Goal: Task Accomplishment & Management: Complete application form

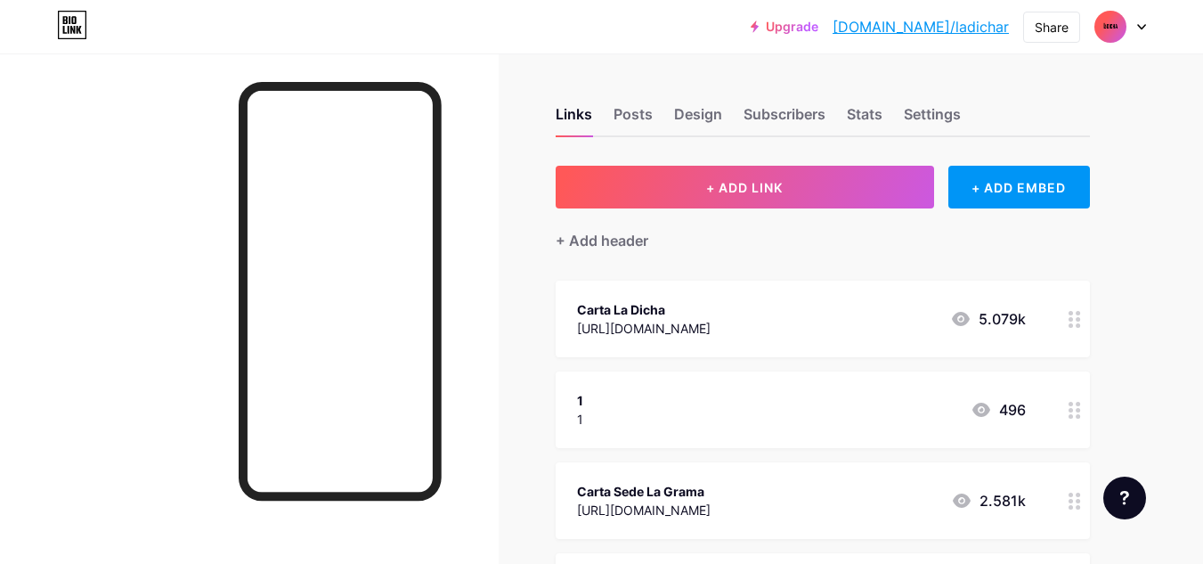
click at [1134, 20] on div at bounding box center [1120, 27] width 52 height 32
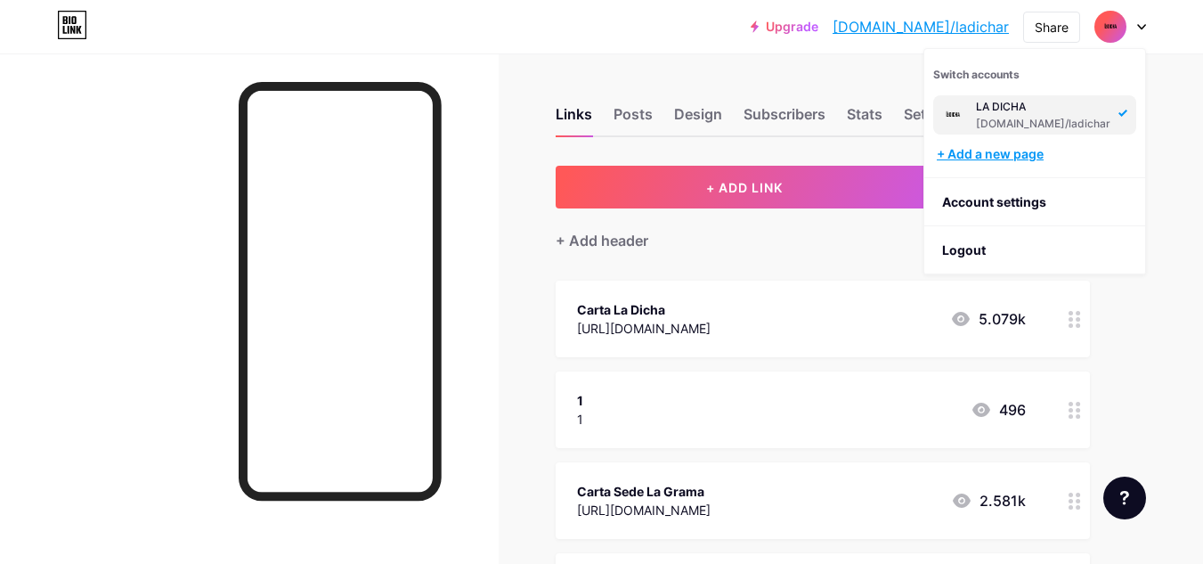
click at [1026, 154] on div "+ Add a new page" at bounding box center [1036, 154] width 199 height 18
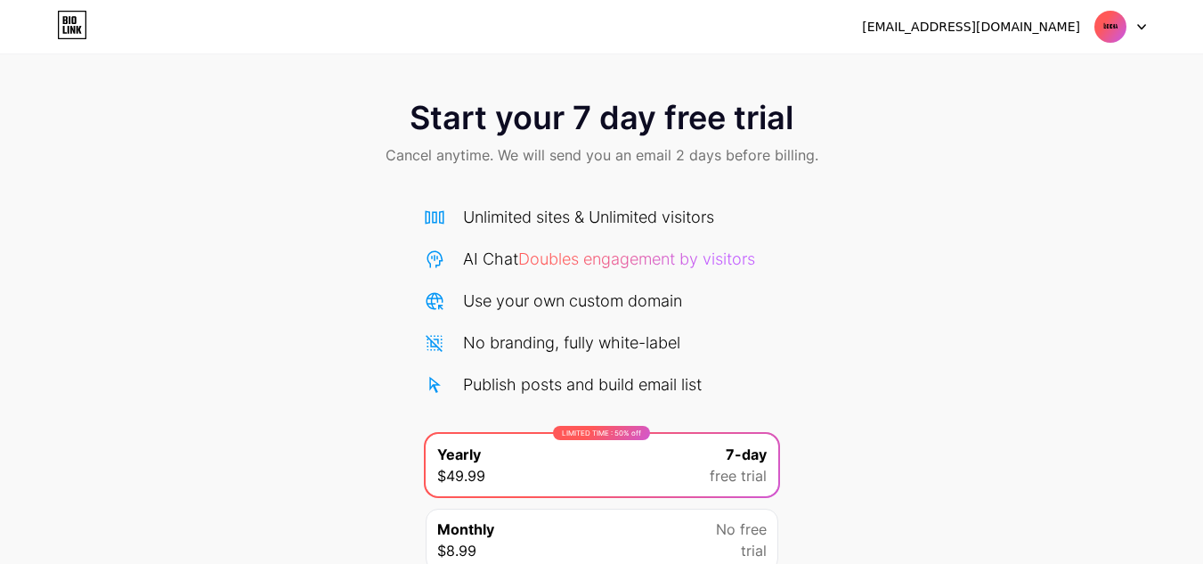
click at [1118, 27] on img at bounding box center [1110, 27] width 34 height 34
click at [1140, 26] on icon at bounding box center [1141, 27] width 7 height 4
click at [1022, 73] on li "Logout" at bounding box center [1034, 73] width 221 height 48
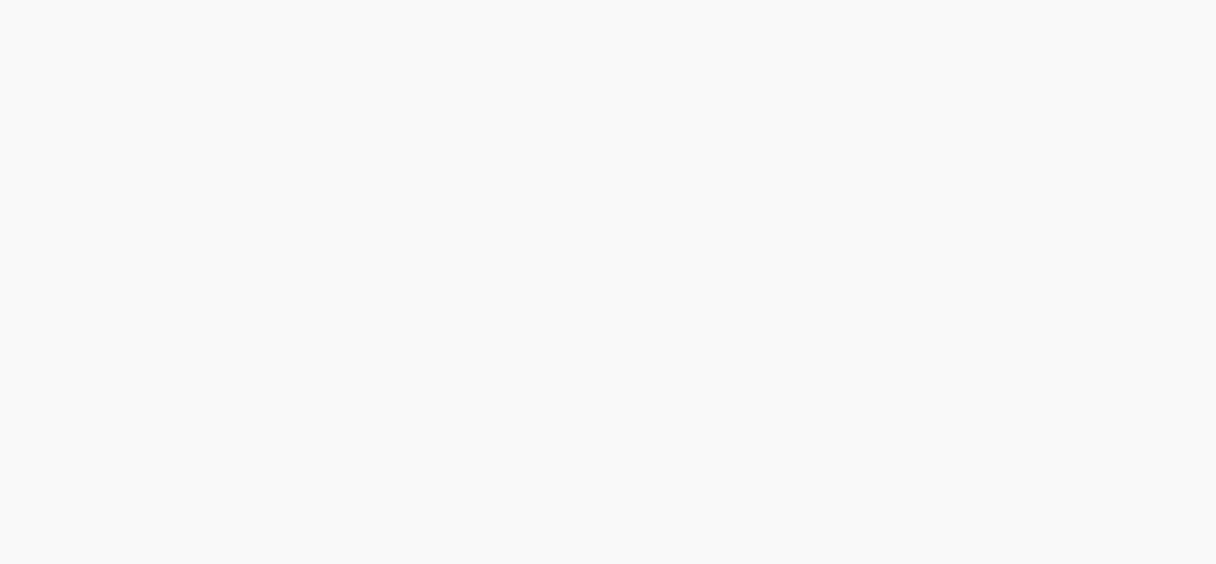
click at [994, 69] on div "Start your 7 day free trial Cancel anytime. We will send you an email 2 days be…" at bounding box center [608, 282] width 1216 height 564
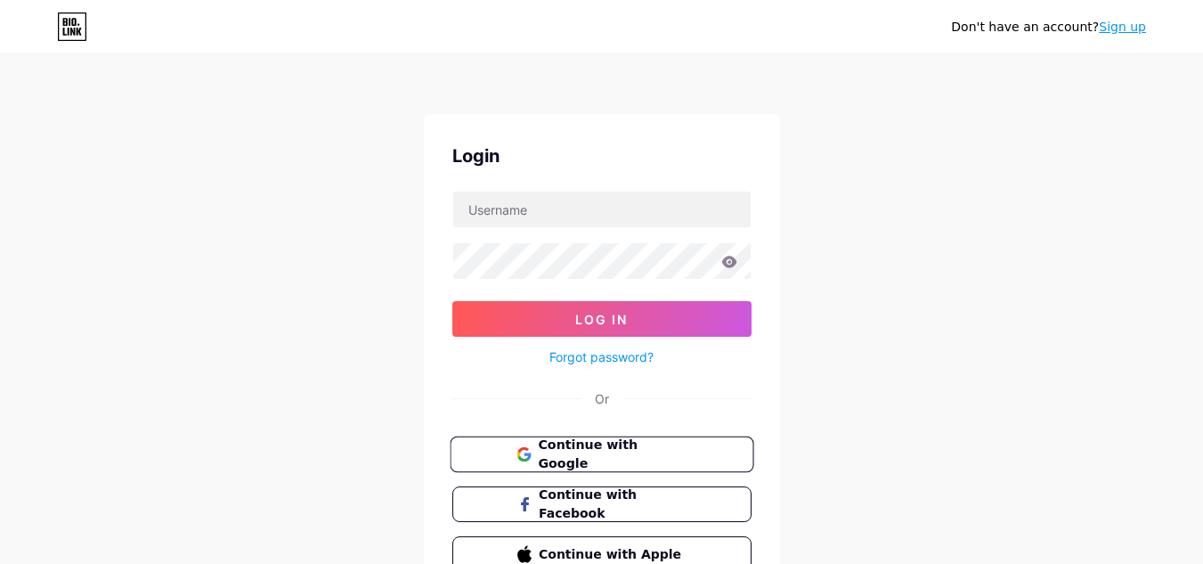
click at [547, 455] on span "Continue with Google" at bounding box center [612, 454] width 149 height 38
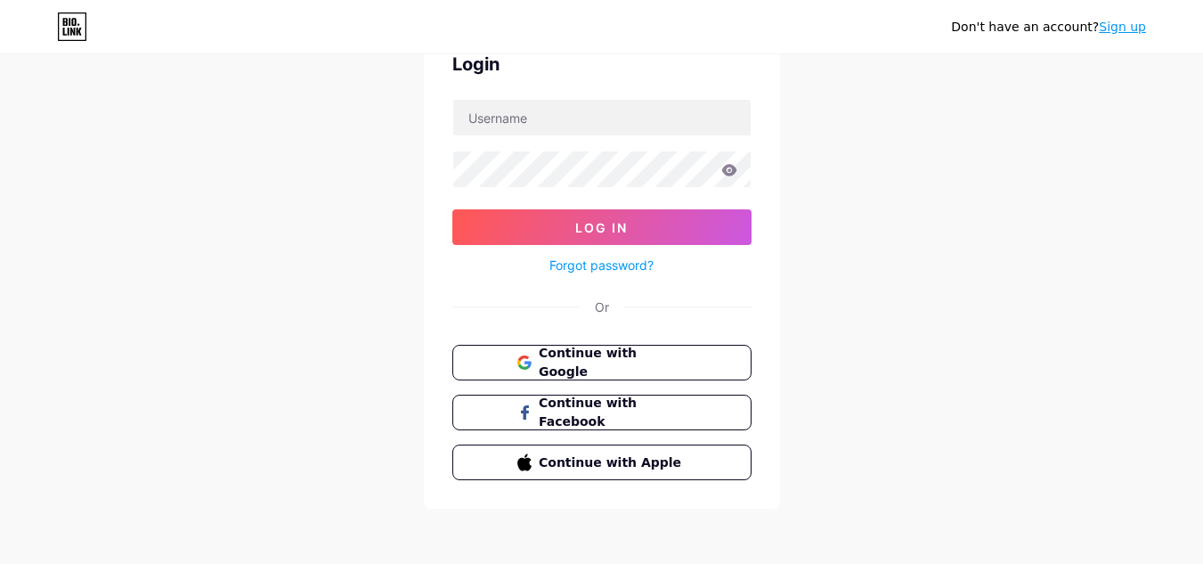
scroll to position [93, 0]
click at [532, 353] on span "Continue with Google" at bounding box center [601, 362] width 171 height 38
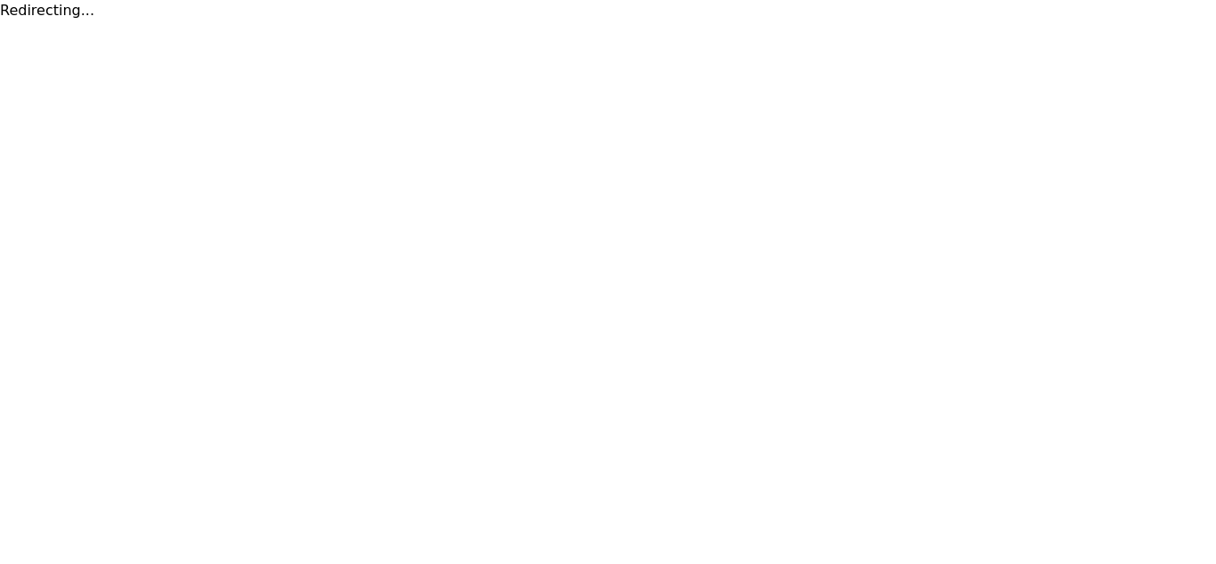
click at [663, 21] on html "Redirecting..." at bounding box center [608, 10] width 1216 height 21
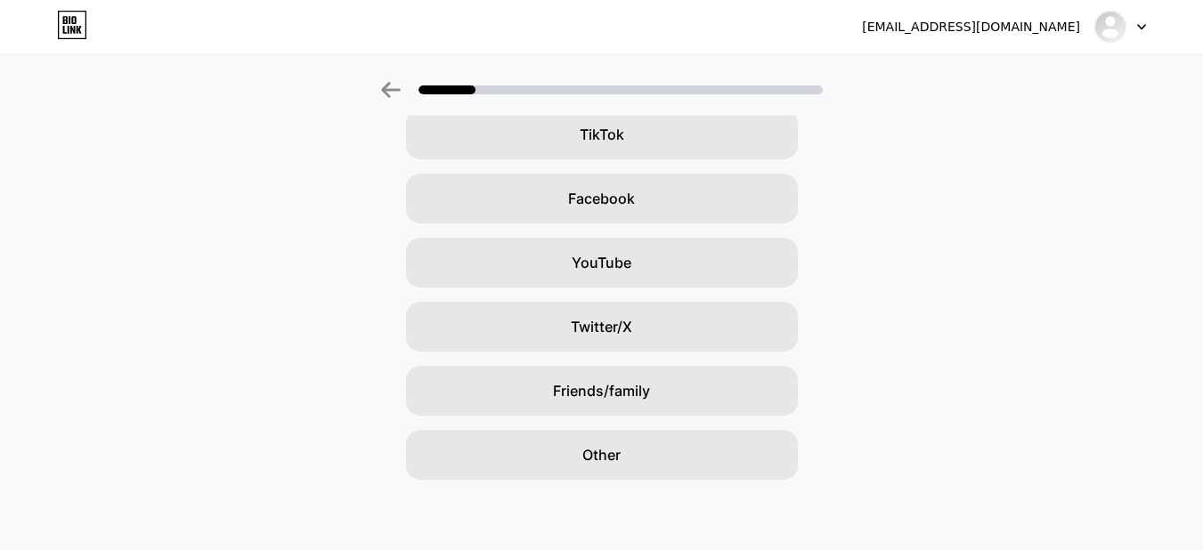
scroll to position [217, 0]
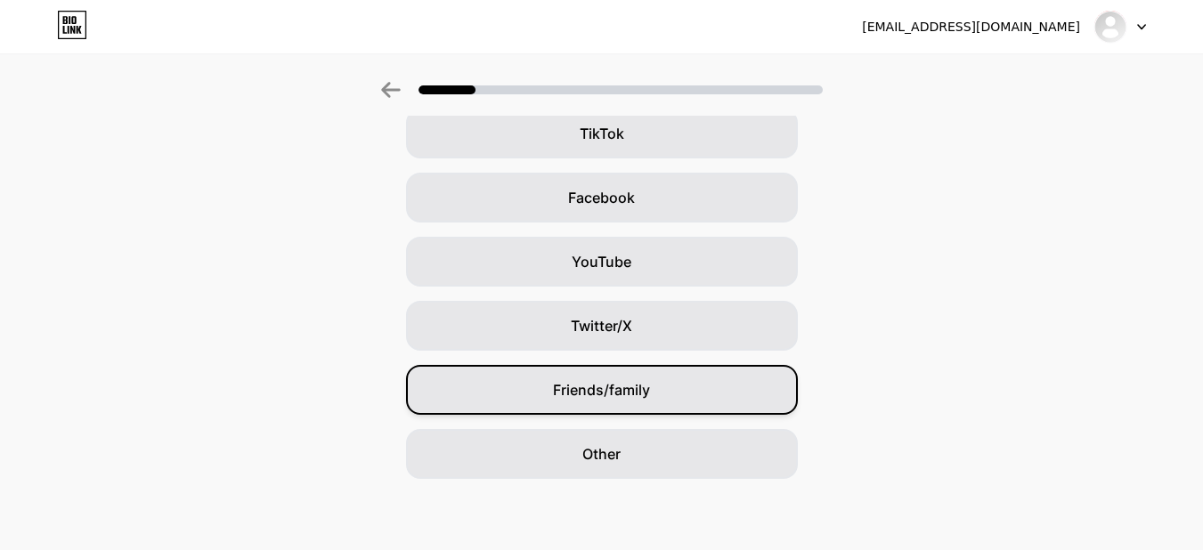
click at [557, 393] on div "Friends/family" at bounding box center [602, 390] width 392 height 50
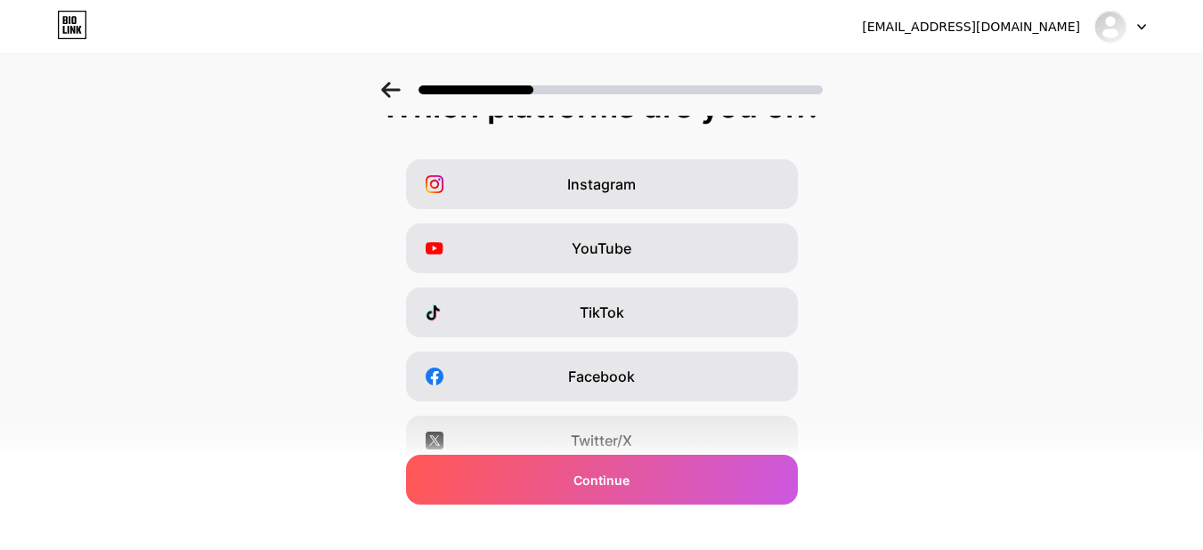
scroll to position [0, 0]
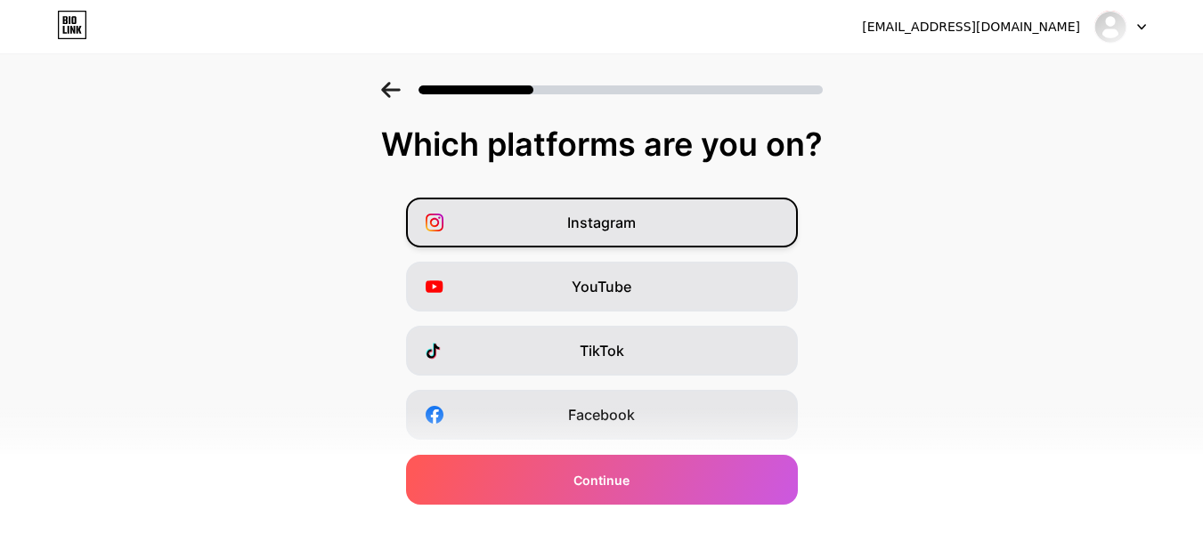
click at [602, 223] on span "Instagram" at bounding box center [601, 222] width 69 height 21
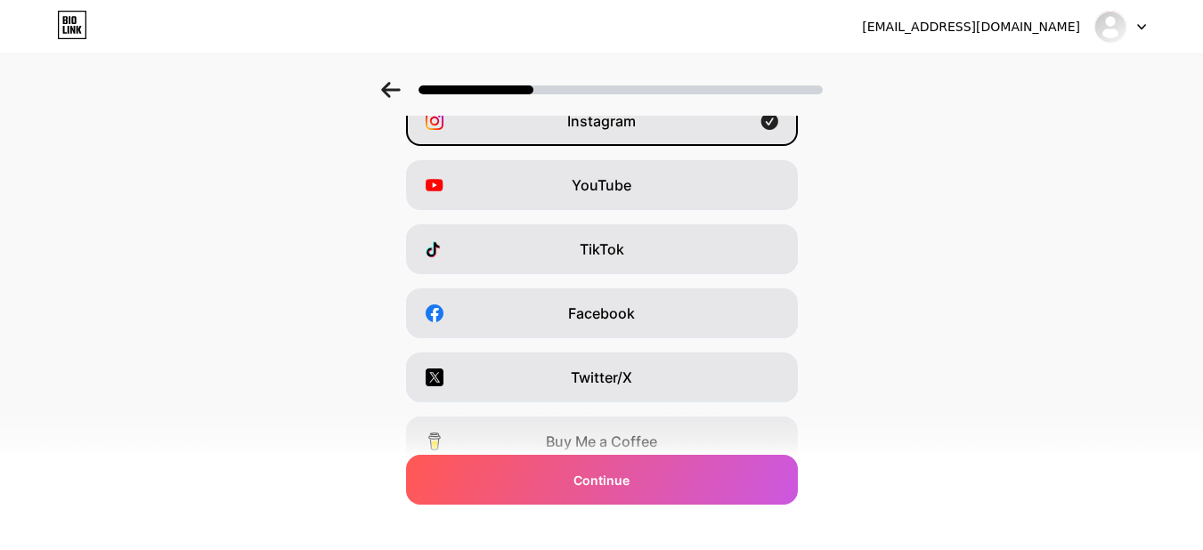
scroll to position [103, 0]
drag, startPoint x: 560, startPoint y: 248, endPoint x: 596, endPoint y: 279, distance: 47.3
click at [560, 247] on div "TikTok" at bounding box center [602, 248] width 392 height 50
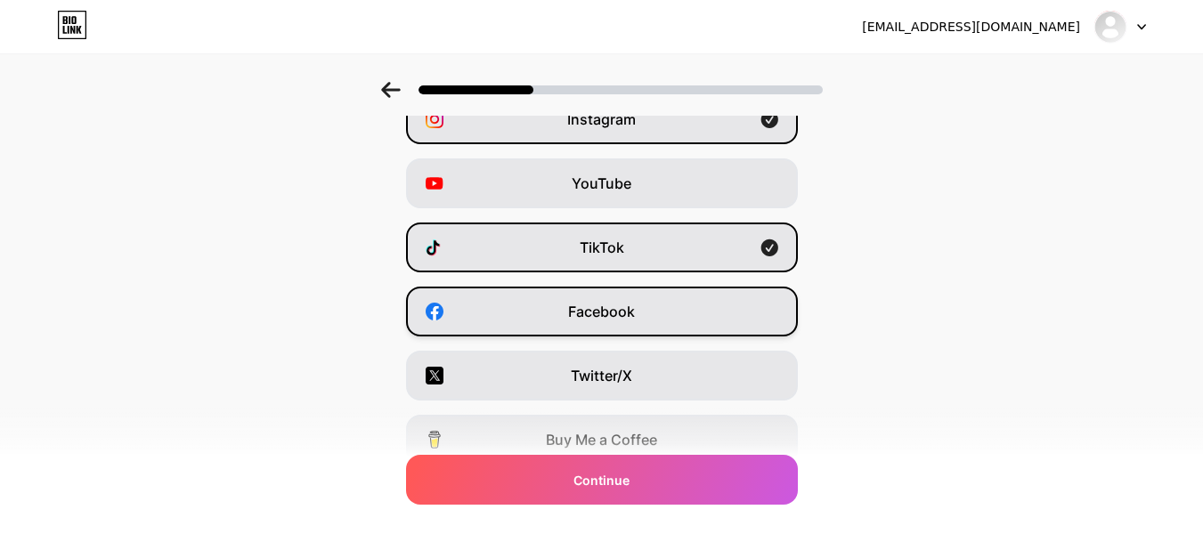
click at [614, 309] on span "Facebook" at bounding box center [601, 311] width 67 height 21
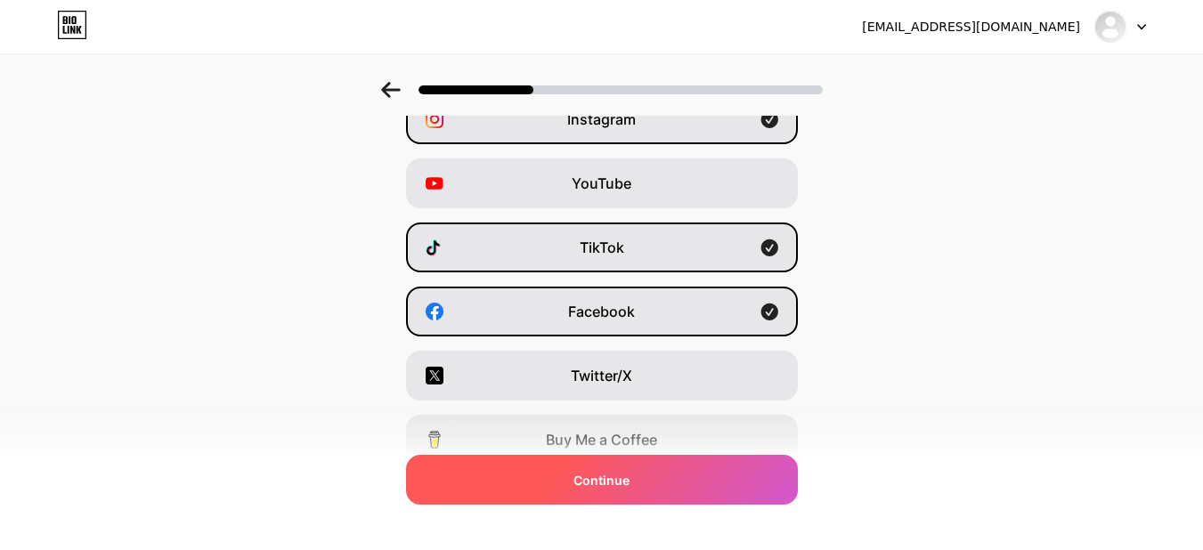
click at [645, 478] on div "Continue" at bounding box center [602, 480] width 392 height 50
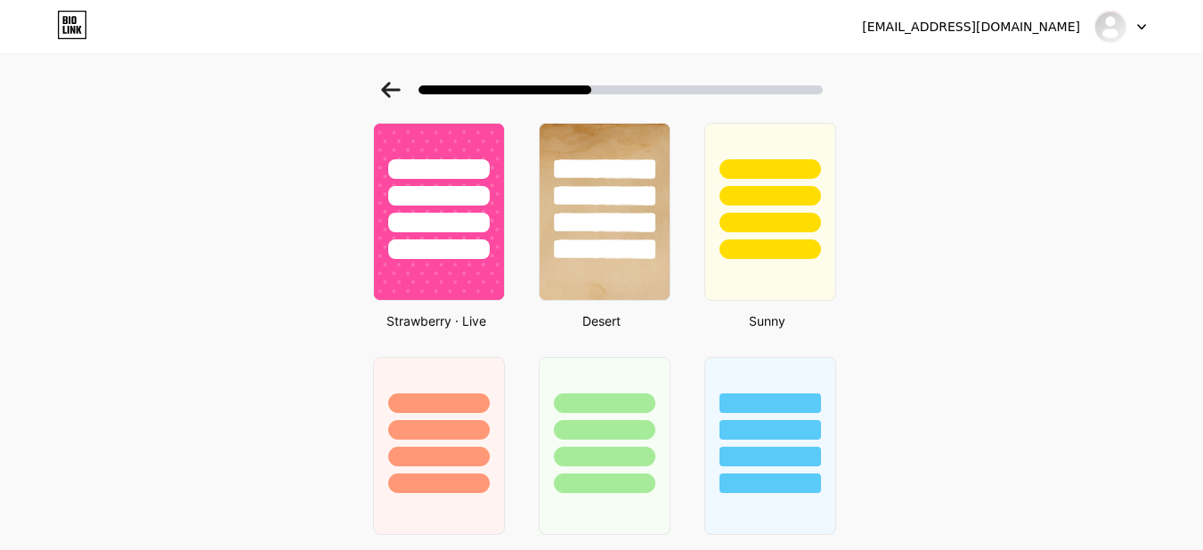
scroll to position [1020, 0]
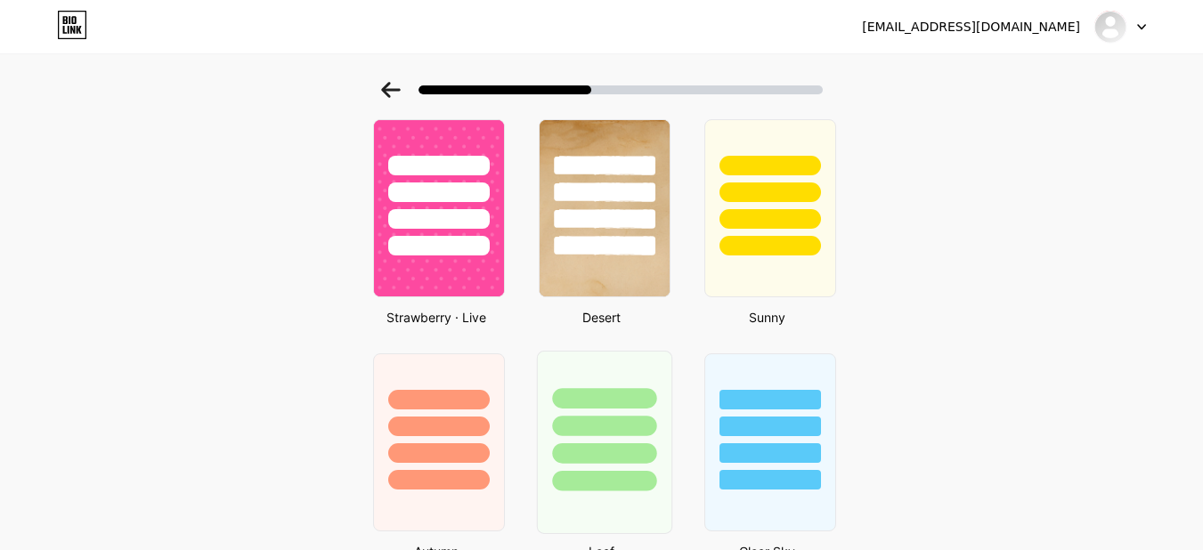
click at [622, 388] on div at bounding box center [604, 398] width 104 height 20
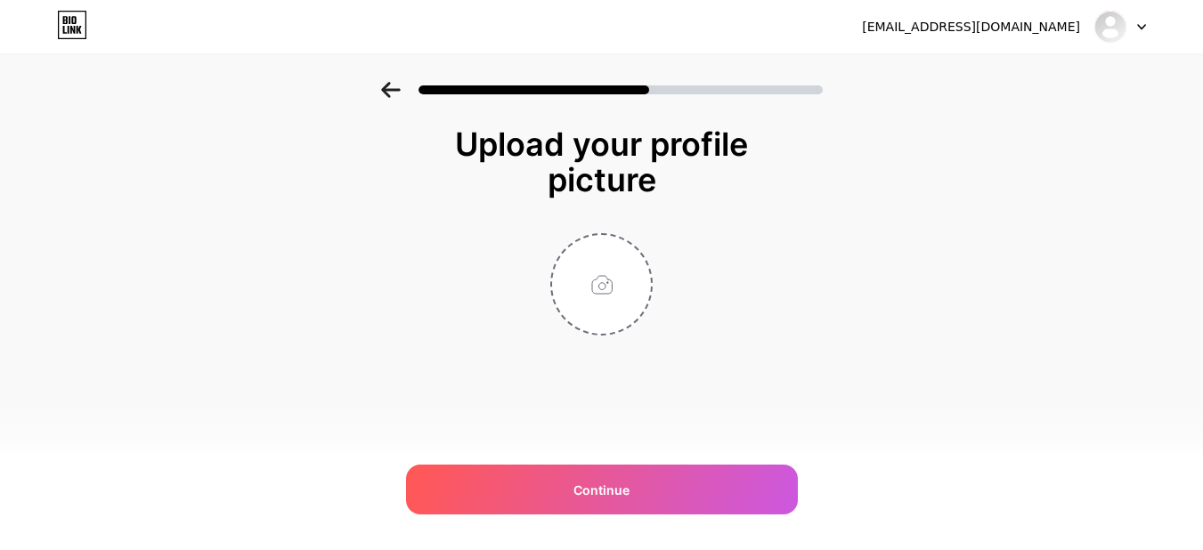
scroll to position [0, 0]
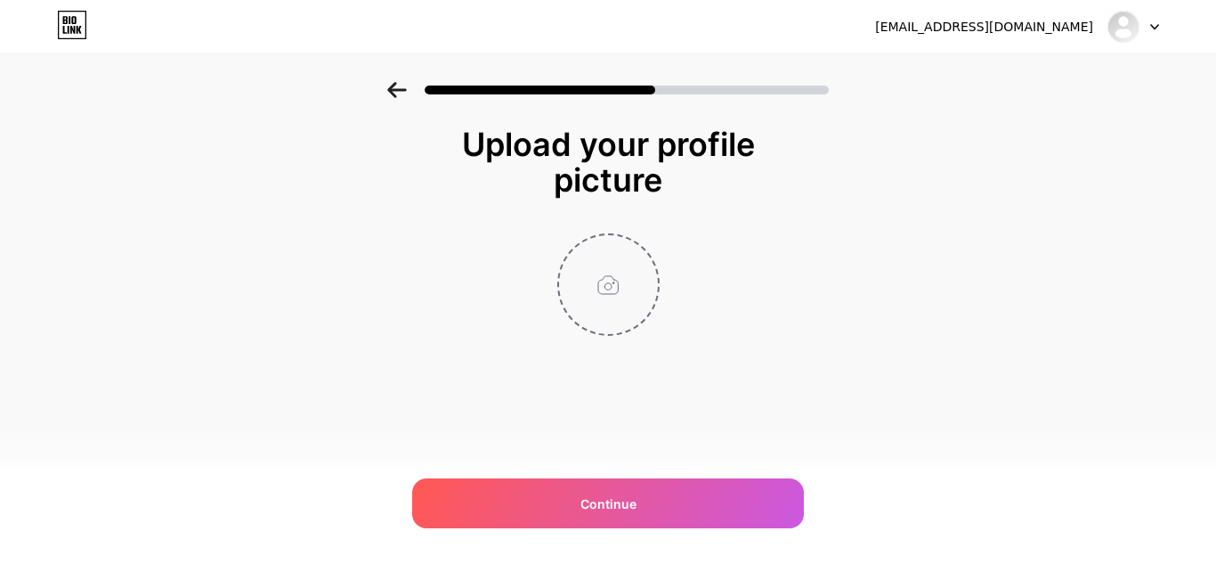
click at [599, 272] on input "file" at bounding box center [608, 284] width 99 height 99
type input "C:\fakepath\monteverde_perfil_clara.png"
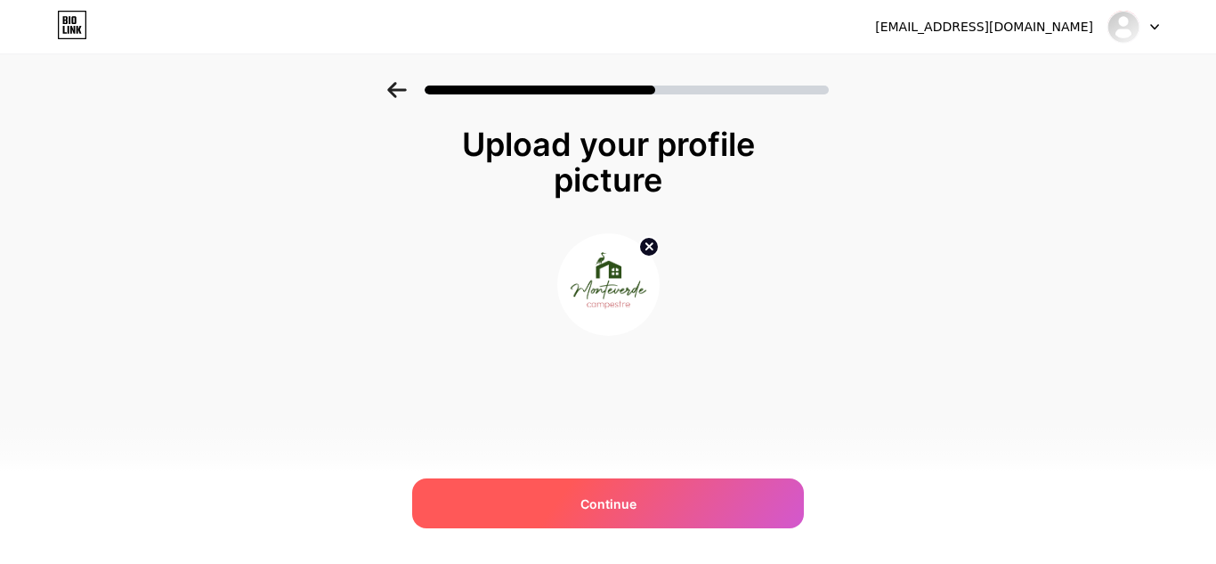
click at [588, 490] on div "Continue" at bounding box center [608, 503] width 392 height 50
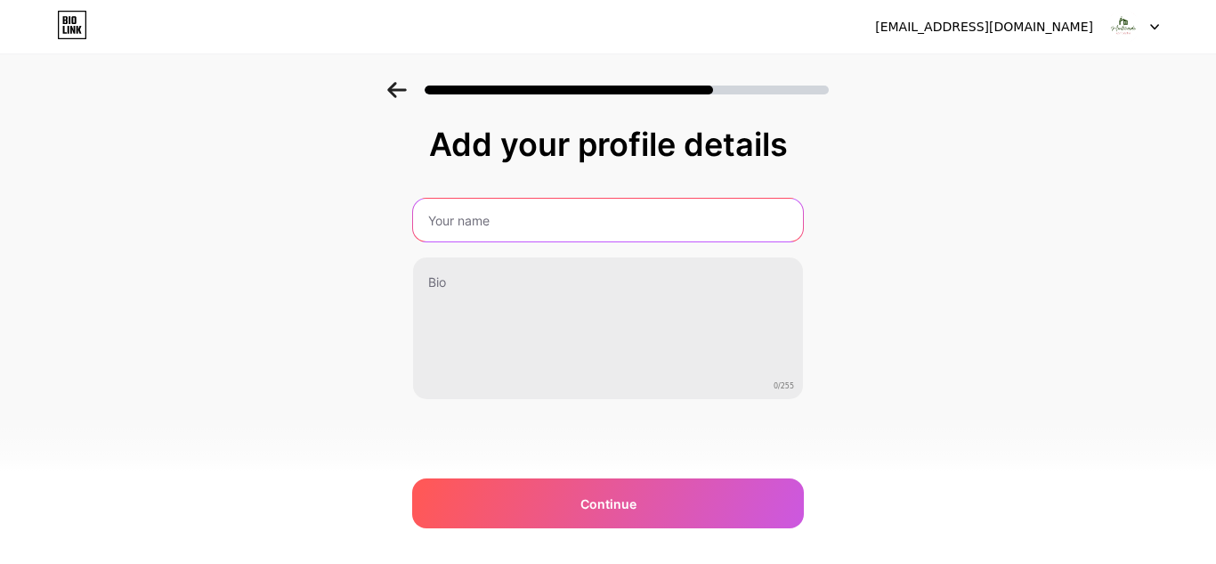
click at [589, 236] on input "text" at bounding box center [608, 220] width 390 height 43
type input "Monteverde Campestre"
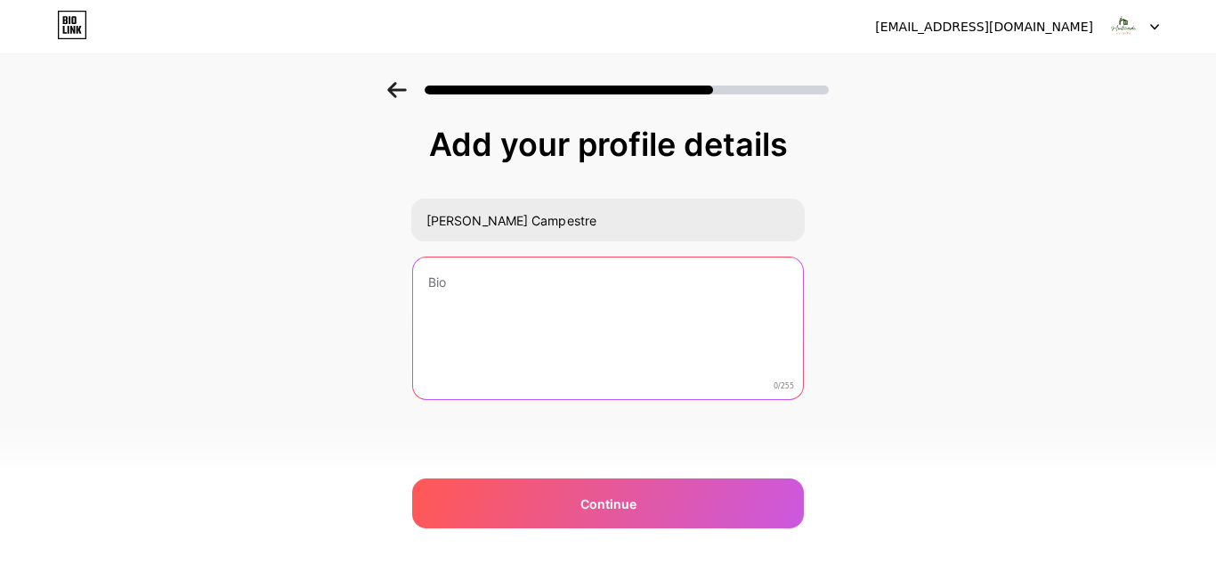
click at [508, 282] on textarea at bounding box center [608, 328] width 390 height 143
click at [496, 278] on textarea at bounding box center [608, 328] width 394 height 145
paste textarea "🏡 𝖢𝗈𝗇𝖽𝗈𝗆𝗂𝗇𝗂𝗈 𝖢𝖺𝗆𝗉𝖾𝗌𝗍𝗋𝖾 ✨ 𝖢𝖺𝗌𝖺𝗌 𝗆𝗈𝖽𝖾𝗋𝗇𝖺𝗌 & 𝗌𝖾𝗀𝗎𝗋𝗂𝖽𝖺𝖽 𝟤𝟦/𝟩 🌿 𝖭𝖺𝗍𝗎𝗋𝖺𝗅𝖾𝗓𝖺 + 𝖽𝗂𝗌𝖾𝗇̃𝗈…"
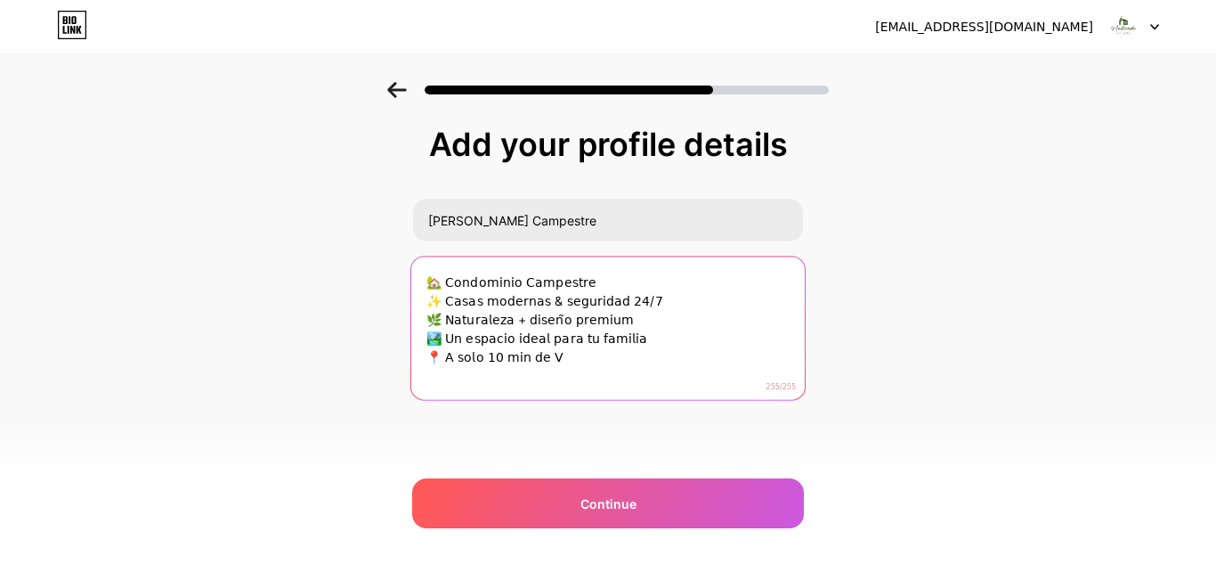
drag, startPoint x: 624, startPoint y: 337, endPoint x: 424, endPoint y: 297, distance: 204.5
click at [424, 297] on textarea "🏡 𝖢𝗈𝗇𝖽𝗈𝗆𝗂𝗇𝗂𝗈 𝖢𝖺𝗆𝗉𝖾𝗌𝗍𝗋𝖾 ✨ 𝖢𝖺𝗌𝖺𝗌 𝗆𝗈𝖽𝖾𝗋𝗇𝖺𝗌 & 𝗌𝖾𝗀𝗎𝗋𝗂𝖽𝖺𝖽 𝟤𝟦/𝟩 🌿 𝖭𝖺𝗍𝗎𝗋𝖺𝗅𝖾𝗓𝖺 + 𝖽𝗂𝗌𝖾𝗇̃𝗈…" at bounding box center [608, 328] width 394 height 145
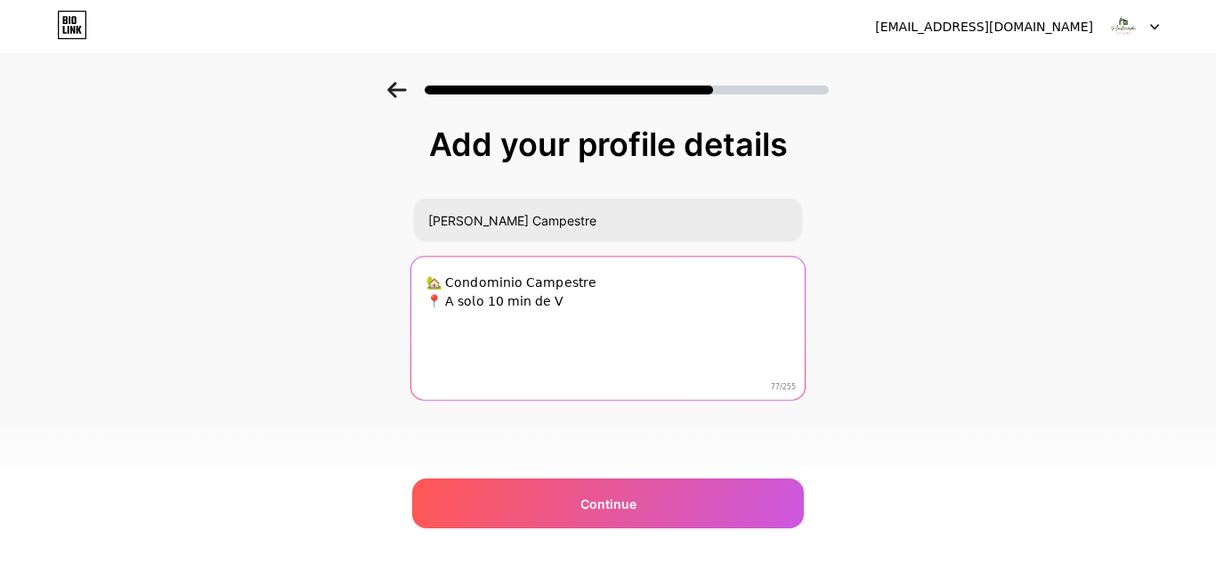
click at [552, 303] on textarea "🏡 𝖢𝗈𝗇𝖽𝗈𝗆𝗂𝗇𝗂𝗈 𝖢𝖺𝗆𝗉𝖾𝗌𝗍𝗋𝖾 📍 𝖠 𝗌𝗈𝗅𝗈 𝟣𝟢 𝗆𝗂𝗇 𝖽𝖾 𝖵" at bounding box center [608, 328] width 394 height 145
click at [428, 286] on textarea "🏡 𝖢𝗈𝗇𝖽𝗈𝗆𝗂𝗇𝗂𝗈 𝖢𝖺𝗆𝗉𝖾𝗌𝗍𝗋𝖾 📍 𝖠 𝗌𝗈𝗅𝗈 𝟣𝟢 𝗆𝗂𝗇 𝖽𝖾 𝖵illavicencio" at bounding box center [608, 328] width 394 height 145
click at [551, 320] on textarea "🏡 𝖢𝗈𝗇𝖽𝗈𝗆𝗂𝗇𝗂𝗈 𝖢𝖺𝗆𝗉𝖾𝗌𝗍𝗋𝖾 📍 𝖠 𝗌𝗈𝗅𝗈 𝟣𝟢 𝗆𝗂𝗇 𝖽𝖾 𝖵Villavicencio" at bounding box center [608, 328] width 394 height 145
click at [444, 275] on textarea "🏡 𝖢𝗈𝗇𝖽𝗈𝗆𝗂𝗇𝗂𝗈 𝖢𝖺𝗆𝗉𝖾𝗌𝗍𝗋𝖾 📍 𝖠 𝗌𝗈𝗅𝗈 𝟣𝟢 𝗆𝗂𝗇 𝖽𝖾 Villavicencio" at bounding box center [608, 328] width 394 height 145
click at [473, 280] on textarea "🏡 𝖢𝗈𝗇𝖽𝗈𝗆𝗂𝗇𝗂𝗈 𝖢𝖺𝗆𝗉𝖾𝗌𝗍𝗋𝖾 📍 𝖠 𝗌𝗈𝗅𝗈 𝟣𝟢 𝗆𝗂𝗇 𝖽𝖾 Villavicencio" at bounding box center [608, 328] width 394 height 145
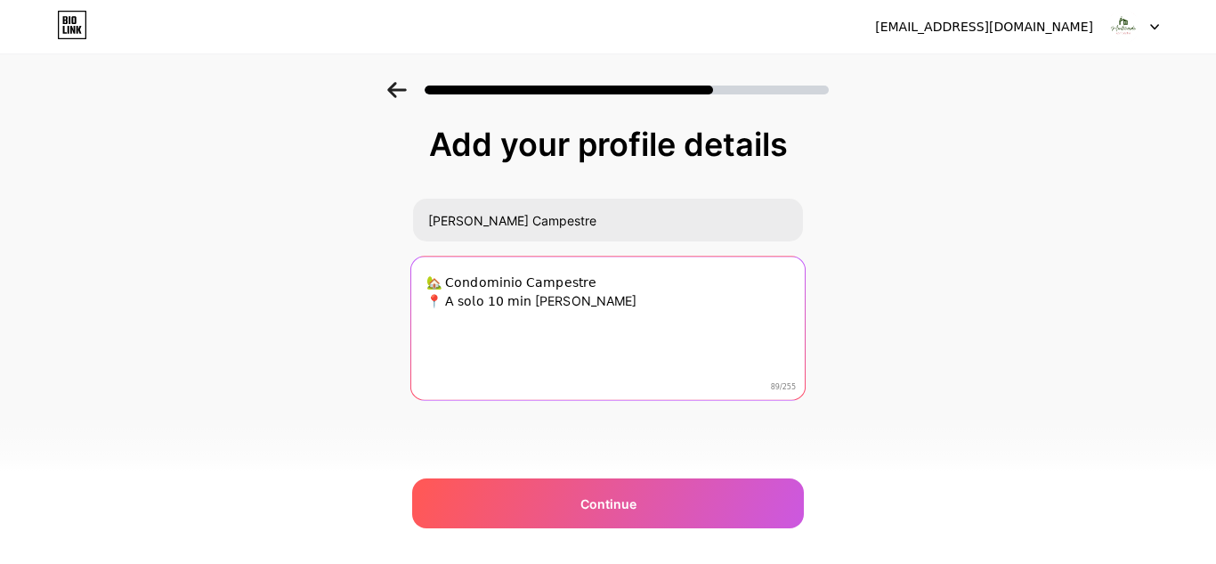
paste textarea "Monteverde Campestre: donde la garza inspira tu estilo de vida."
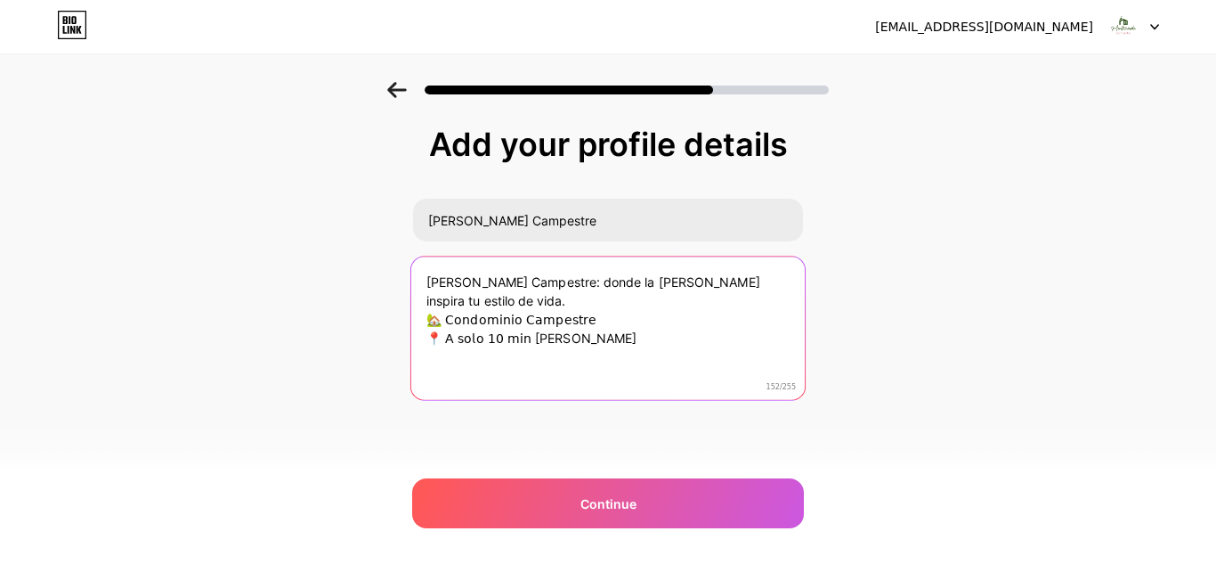
drag, startPoint x: 621, startPoint y: 345, endPoint x: 427, endPoint y: 280, distance: 204.7
click at [427, 280] on textarea "Monteverde Campestre: donde la garza inspira tu estilo de vida. 🏡 𝖢𝗈𝗇𝖽𝗈𝗆𝗂𝗇𝗂𝗈 𝖢𝖺…" at bounding box center [608, 328] width 394 height 145
type textarea "Monteverde Campestre: donde la garza inspira tu estilo de vida. 🏡 𝖢𝗈𝗇𝖽𝗈𝗆𝗂𝗇𝗂𝗈 𝖢𝖺…"
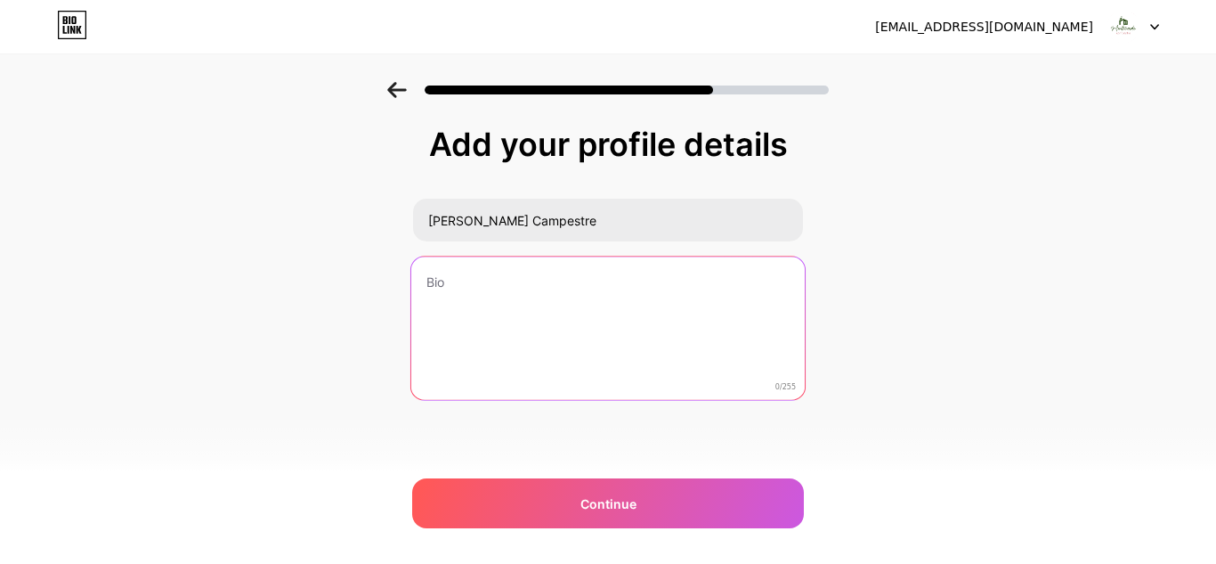
paste textarea "✨ Monteverde Campestre “Donde la garza inspira tu estilo de vida.” 🏡 Condominio…"
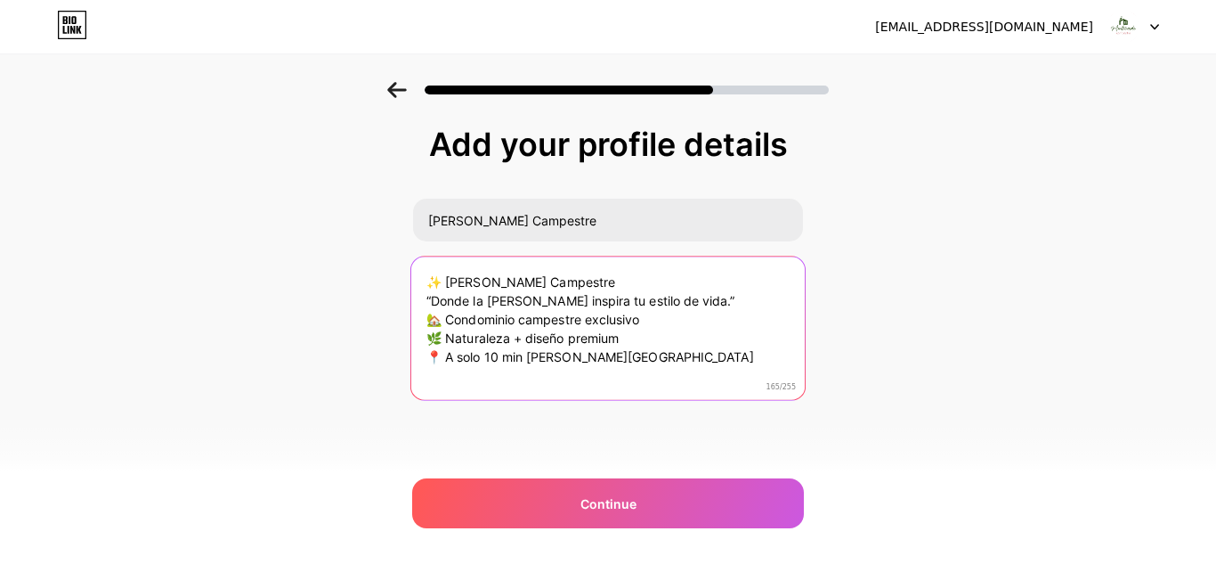
click at [429, 301] on textarea "✨ Monteverde Campestre “Donde la garza inspira tu estilo de vida.” 🏡 Condominio…" at bounding box center [608, 328] width 394 height 145
click at [667, 303] on textarea "✨ Monteverde Campestre Donde la garza inspira tu estilo de vida.” 🏡 Condominio …" at bounding box center [608, 328] width 394 height 145
click at [427, 305] on textarea "✨ Monteverde Campestre Donde la garza inspira tu estilo de vida. 🏡 Condominio c…" at bounding box center [608, 328] width 394 height 145
drag, startPoint x: 635, startPoint y: 339, endPoint x: 413, endPoint y: 341, distance: 221.7
click at [413, 341] on textarea "✨ Monteverde Campestre: Donde la garza inspira tu estilo de vida. 🏡 Condominio …" at bounding box center [608, 328] width 394 height 145
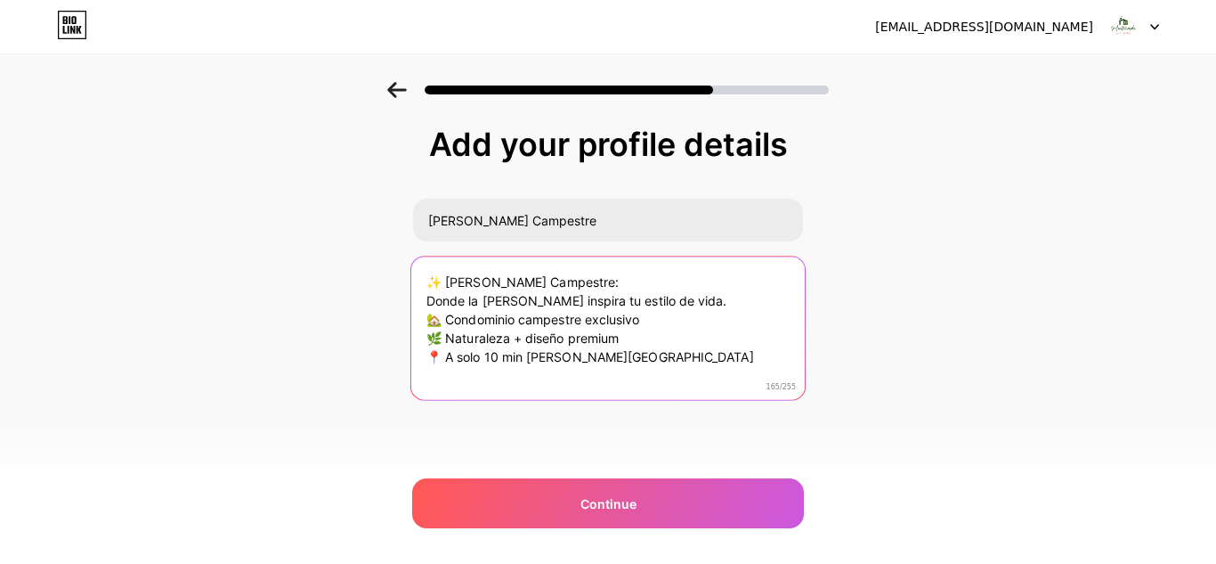
click at [503, 362] on textarea "✨ Monteverde Campestre: Donde la garza inspira tu estilo de vida. 🏡 Condominio …" at bounding box center [608, 328] width 394 height 145
drag, startPoint x: 648, startPoint y: 319, endPoint x: 589, endPoint y: 320, distance: 59.7
click at [589, 320] on textarea "✨ Monteverde Campestre: Donde la garza inspira tu estilo de vida. 🏡 Condominio …" at bounding box center [608, 328] width 394 height 145
drag, startPoint x: 633, startPoint y: 332, endPoint x: 420, endPoint y: 345, distance: 213.2
click at [420, 345] on textarea "✨ Monteverde Campestre: Donde la garza inspira tu estilo de vida. 🏡 Condominio …" at bounding box center [608, 328] width 394 height 145
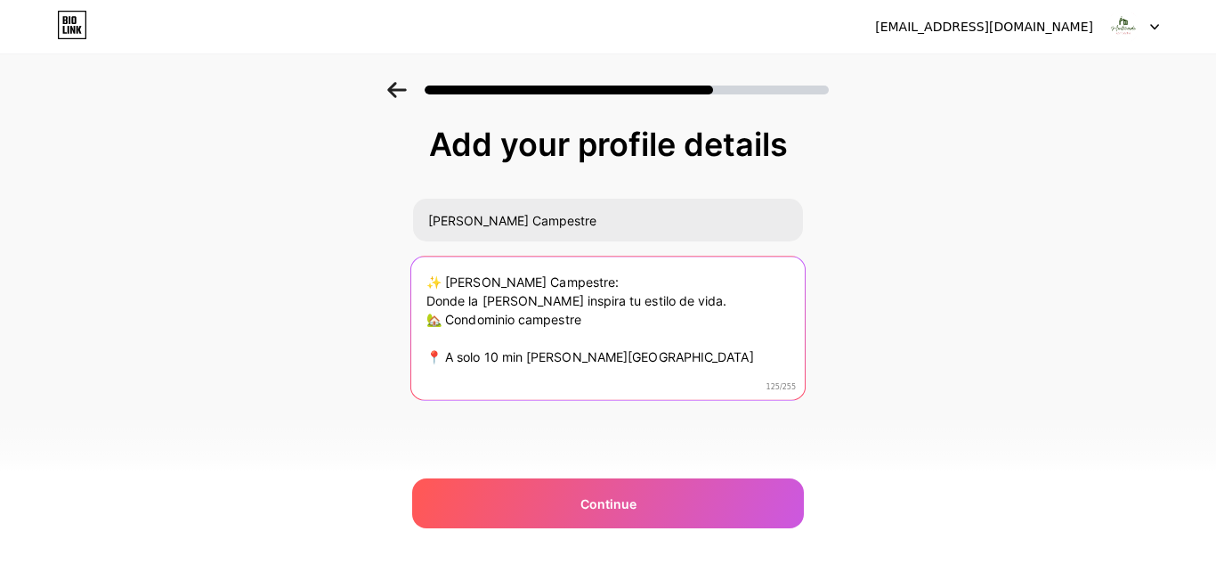
click at [429, 359] on textarea "✨ Monteverde Campestre: Donde la garza inspira tu estilo de vida. 🏡 Condominio …" at bounding box center [608, 328] width 394 height 145
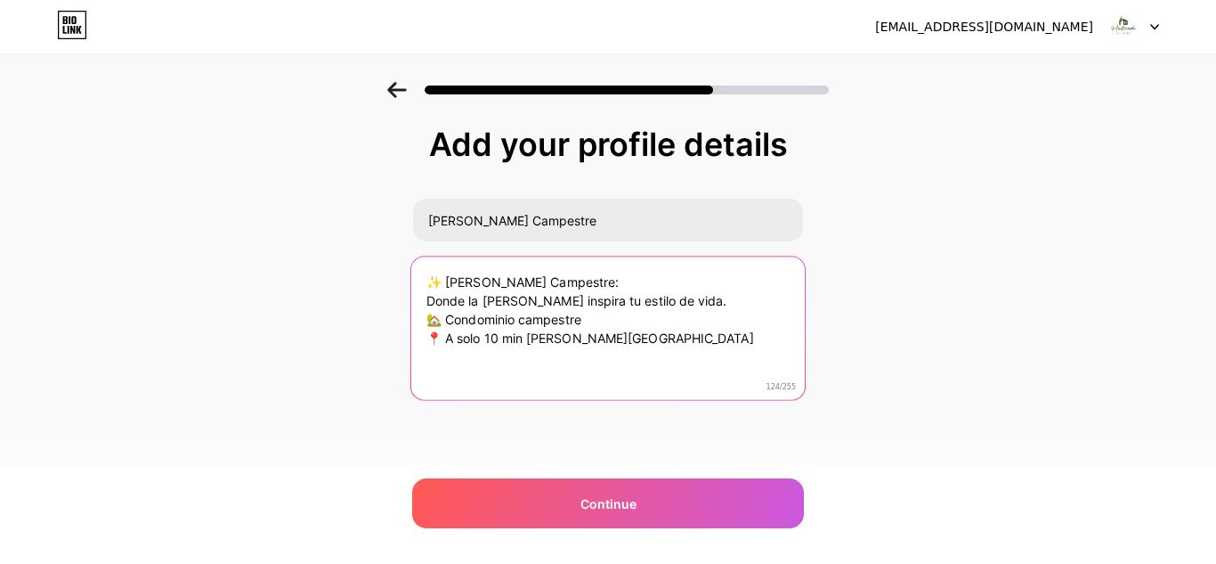
type textarea "✨ Monteverde Campestre: Donde la garza inspira tu estilo de vida. 🏡 Condominio …"
drag, startPoint x: 632, startPoint y: 348, endPoint x: 426, endPoint y: 272, distance: 220.0
click at [426, 272] on textarea "✨ Monteverde Campestre: Donde la garza inspira tu estilo de vida. 🏡 Condominio …" at bounding box center [608, 328] width 394 height 145
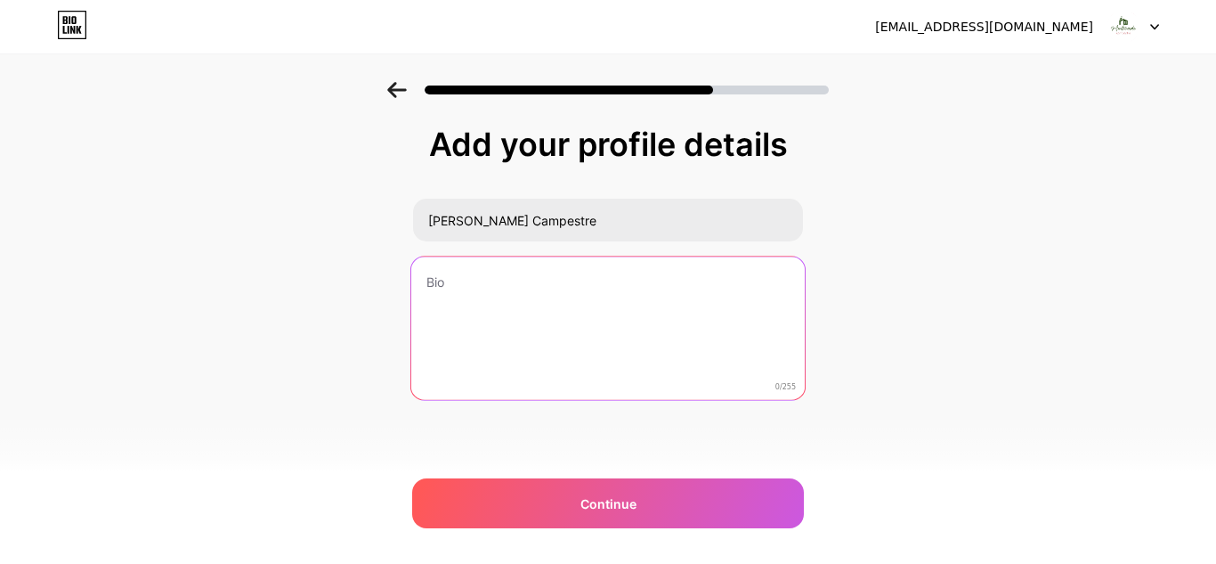
paste textarea "✨ Monteverde Campestre Donde la garza inspira tu estilo de vida. 🏡 Casas modern…"
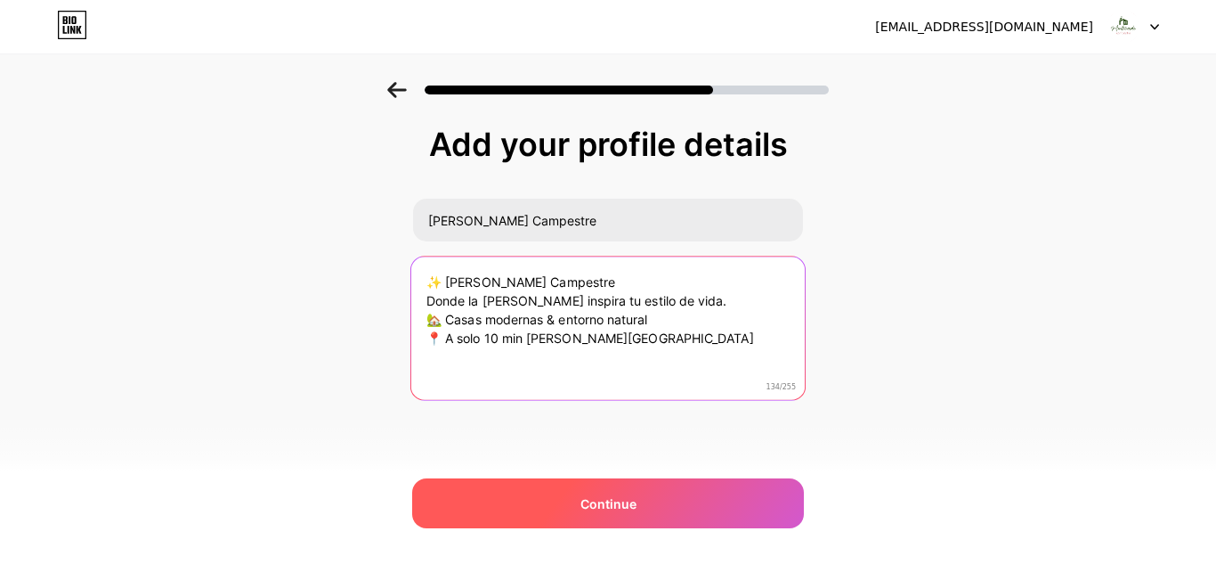
type textarea "✨ Monteverde Campestre Donde la garza inspira tu estilo de vida. 🏡 Casas modern…"
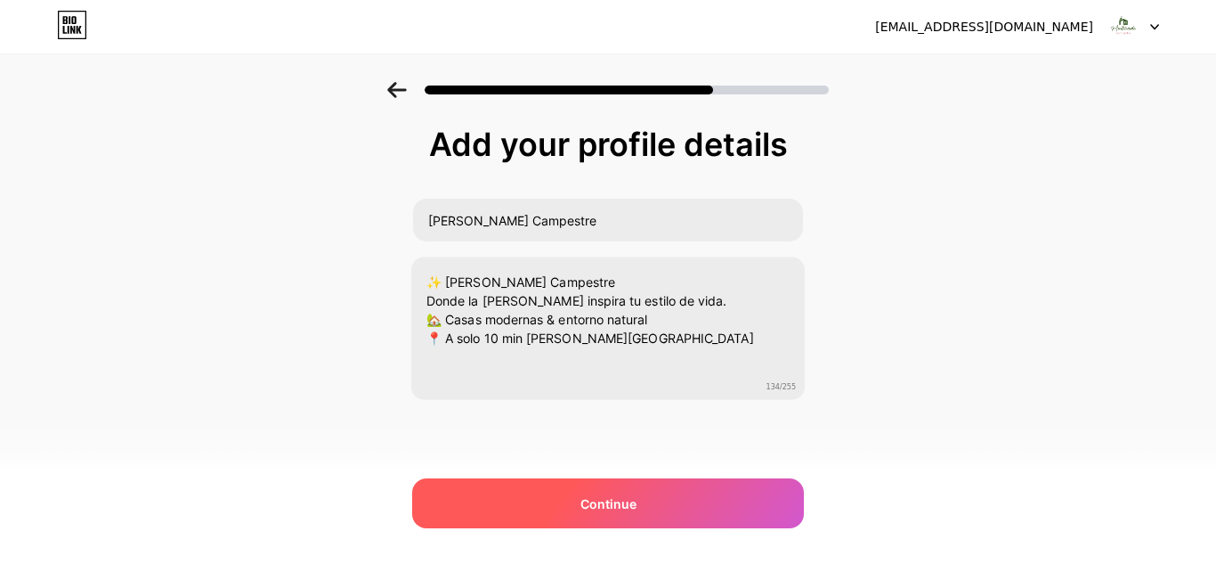
click at [613, 511] on div "Continue" at bounding box center [608, 503] width 392 height 50
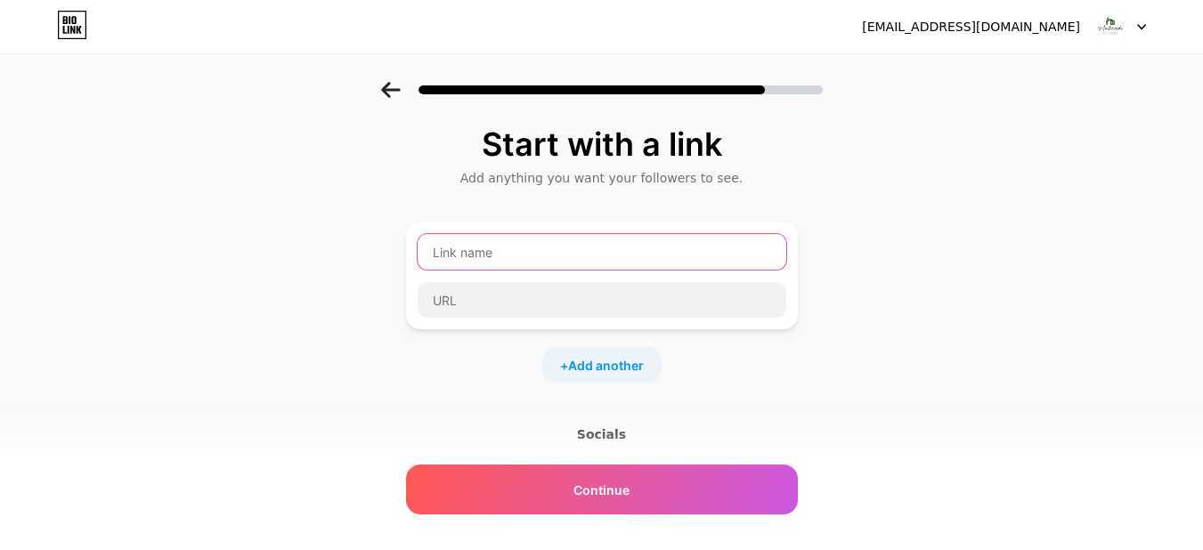
click at [492, 262] on input "text" at bounding box center [602, 252] width 369 height 36
type input "E"
click at [493, 248] on input "Encuentranos en Facebook" at bounding box center [602, 252] width 369 height 36
drag, startPoint x: 518, startPoint y: 252, endPoint x: 423, endPoint y: 254, distance: 95.3
click at [423, 254] on div "Encuéntranos en Facebook" at bounding box center [602, 251] width 370 height 37
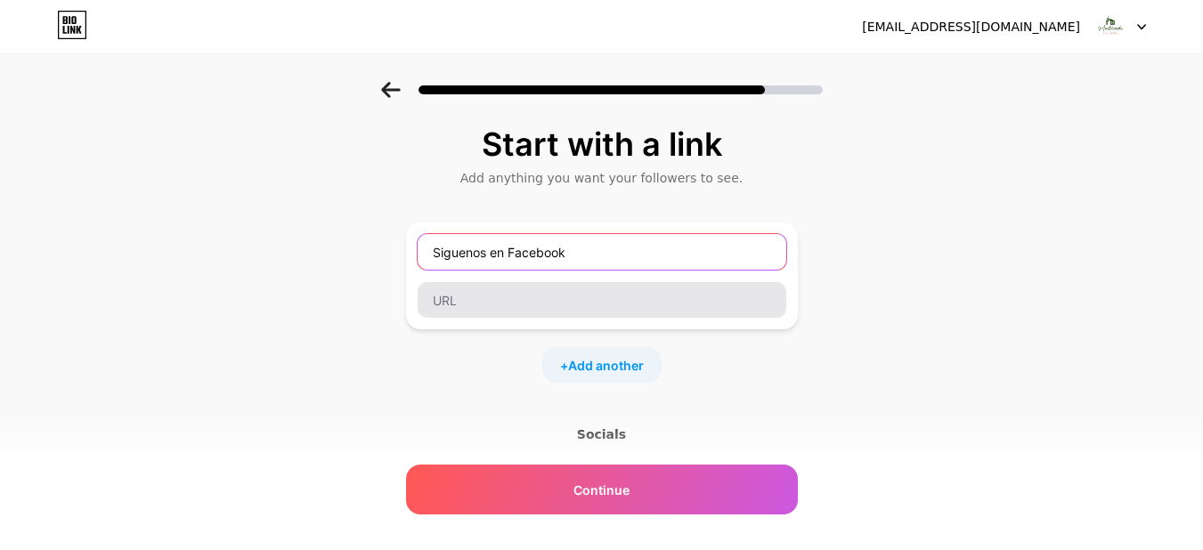
type input "Siguenos en Facebook"
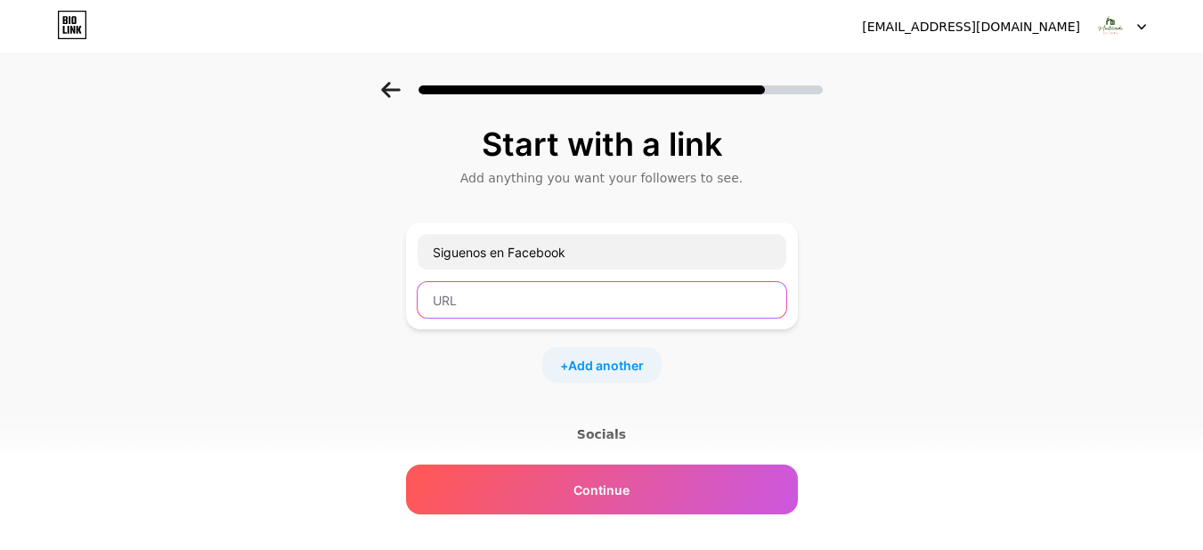
click at [545, 305] on input "text" at bounding box center [602, 300] width 369 height 36
click at [534, 306] on input "text" at bounding box center [602, 300] width 369 height 36
paste input "https://www.facebook.com/share/1HNfbBHEjG/"
type input "https://www.facebook.com/share/1HNfbBHEjG/"
click at [944, 289] on div "Start with a link Add anything you want your followers to see. Siguenos en Face…" at bounding box center [601, 395] width 1203 height 626
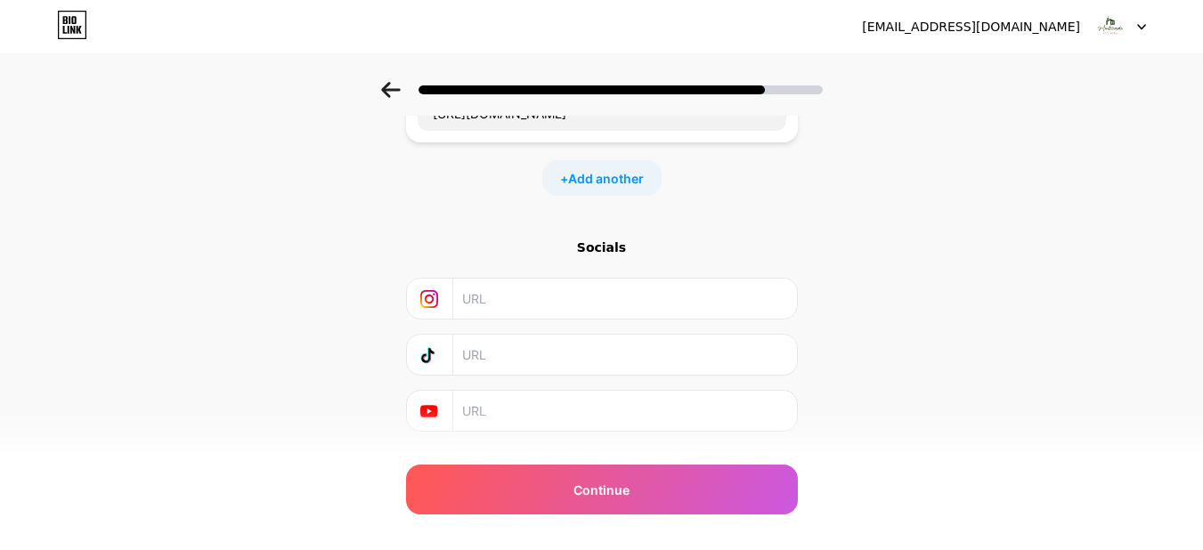
scroll to position [192, 0]
click at [579, 302] on input "text" at bounding box center [623, 293] width 323 height 40
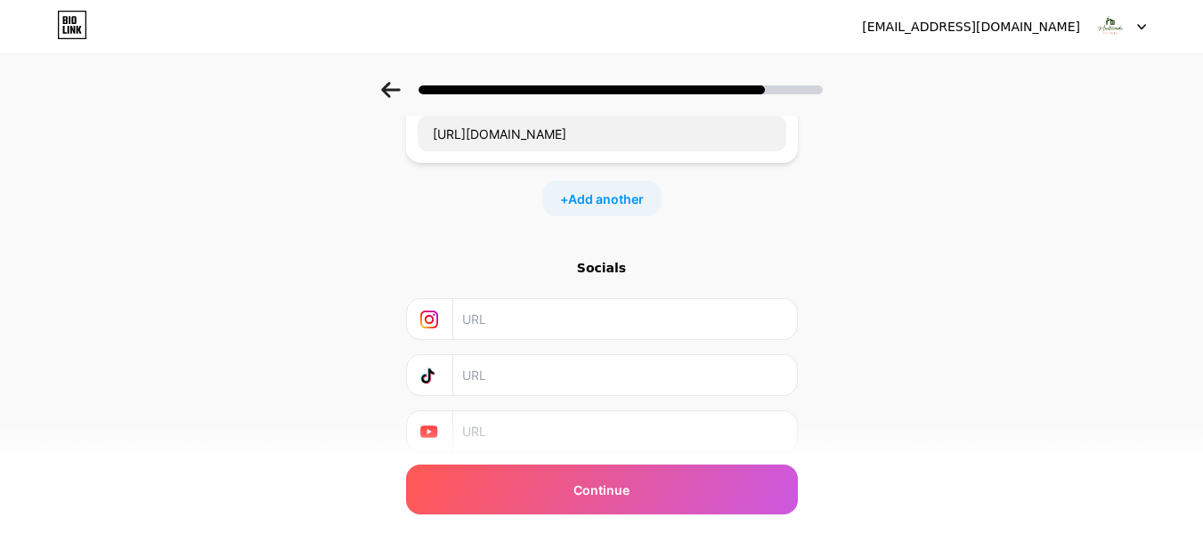
scroll to position [229, 0]
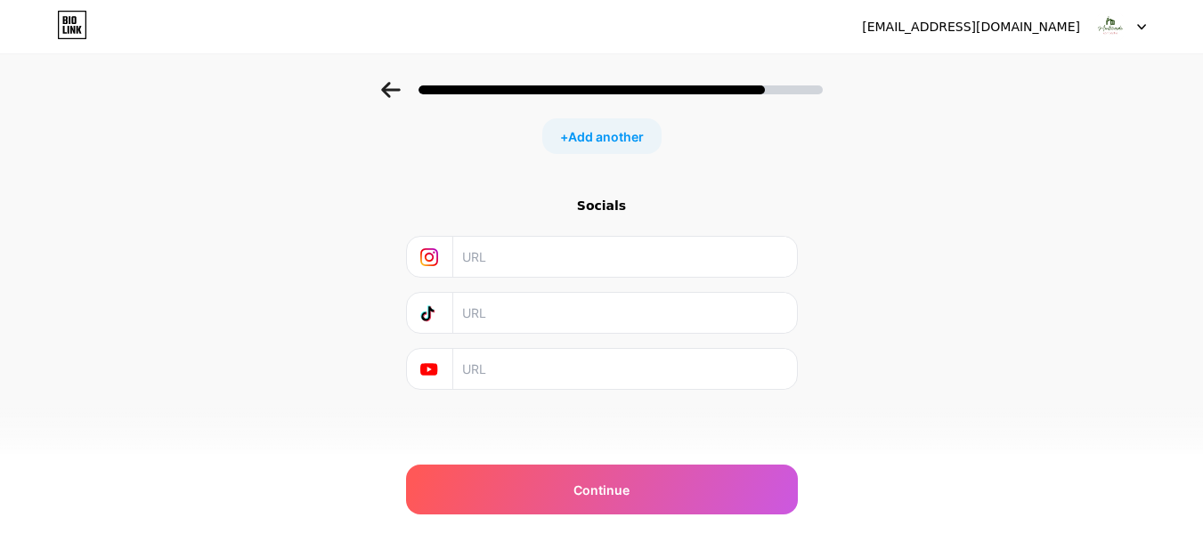
click at [438, 362] on icon at bounding box center [429, 370] width 18 height 18
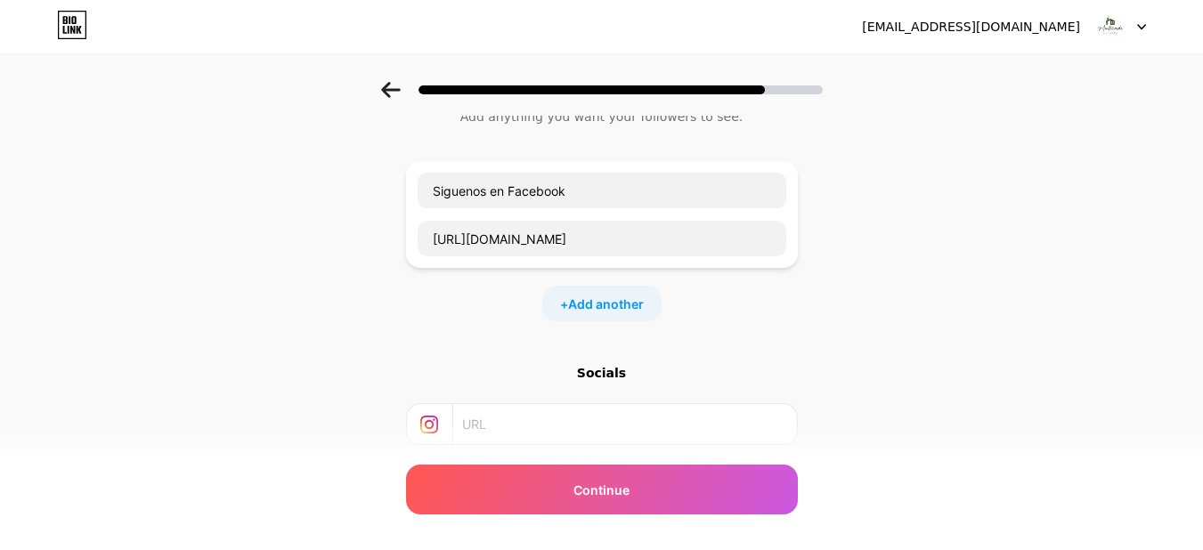
scroll to position [21, 0]
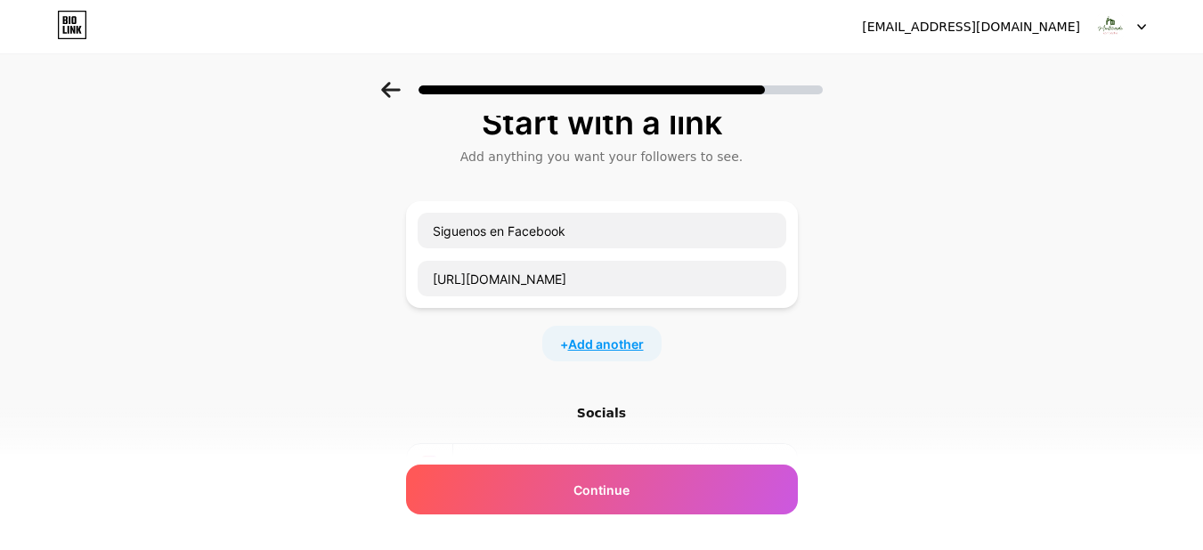
click at [604, 350] on span "Add another" at bounding box center [606, 344] width 76 height 19
click at [606, 350] on input "text" at bounding box center [602, 355] width 369 height 36
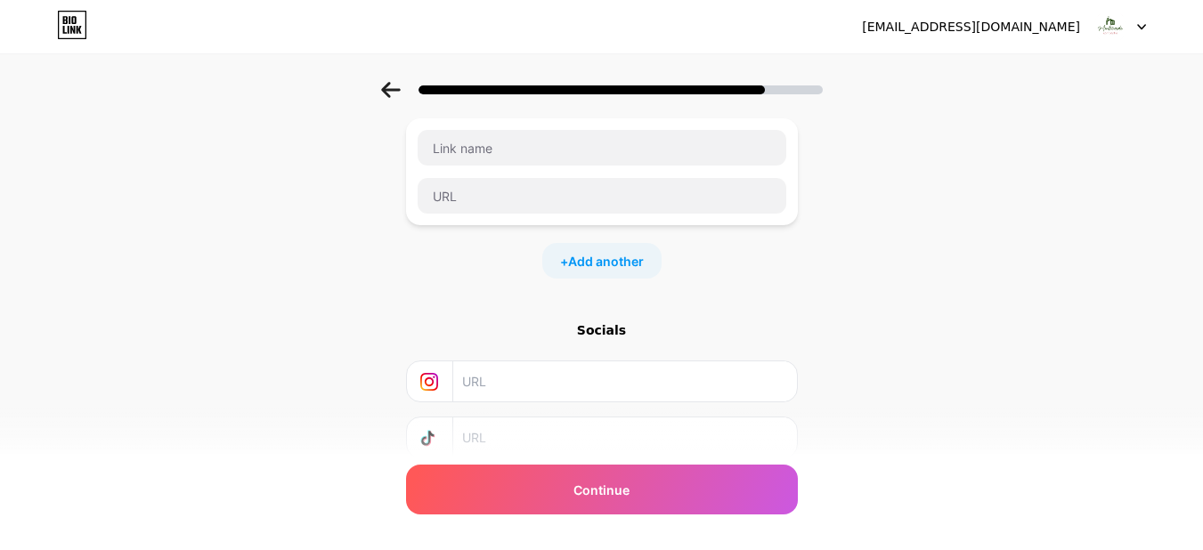
click at [549, 370] on input "text" at bounding box center [623, 382] width 323 height 40
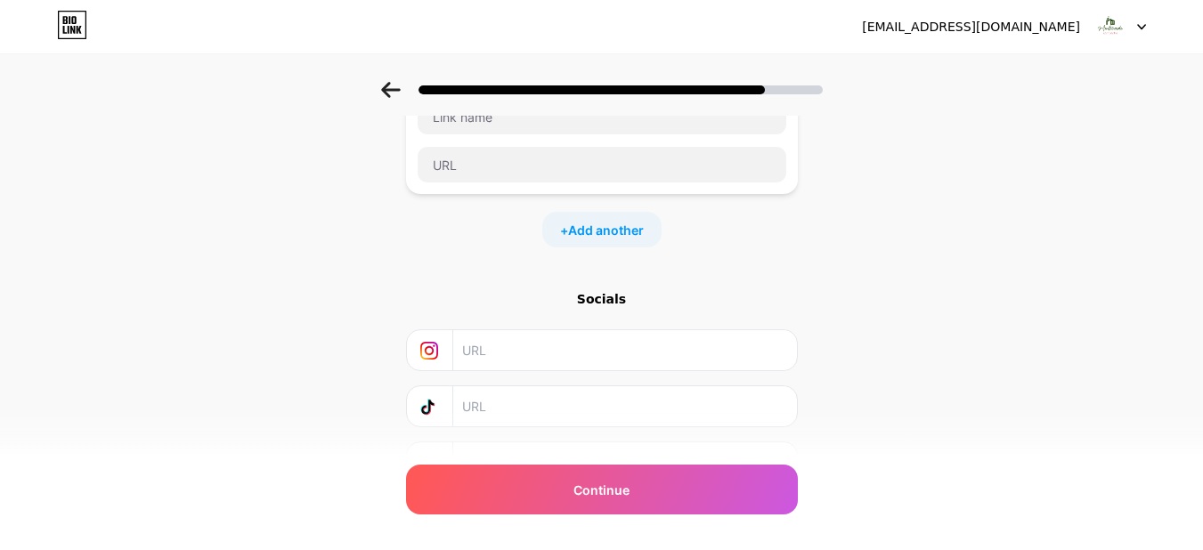
scroll to position [354, 0]
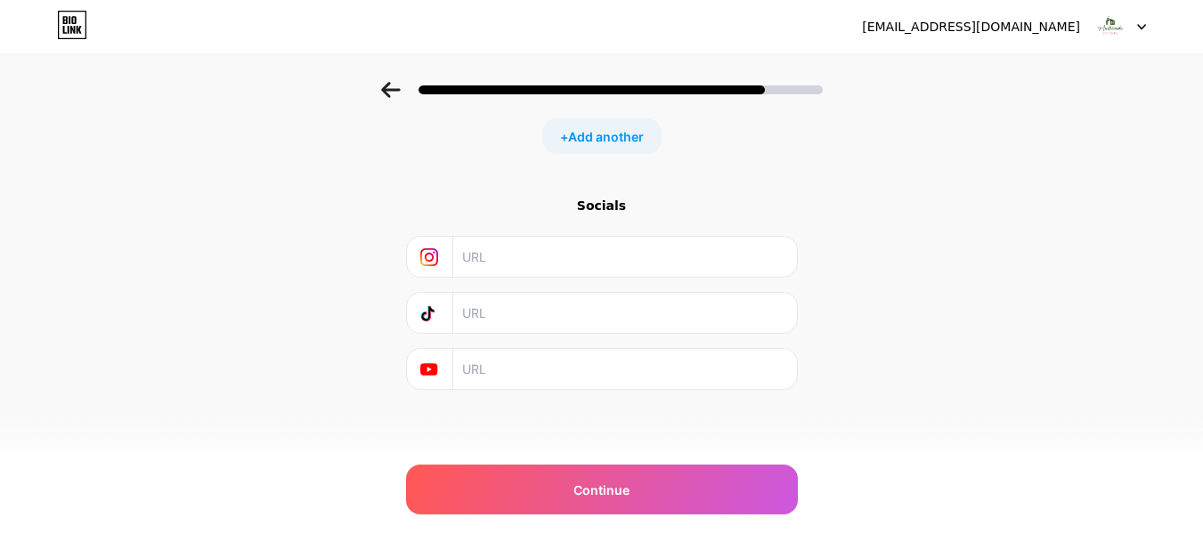
click at [527, 326] on input "text" at bounding box center [623, 313] width 323 height 40
click at [565, 261] on input "text" at bounding box center [623, 257] width 323 height 40
click at [557, 377] on input "text" at bounding box center [623, 369] width 323 height 40
click at [437, 369] on icon at bounding box center [428, 369] width 17 height 12
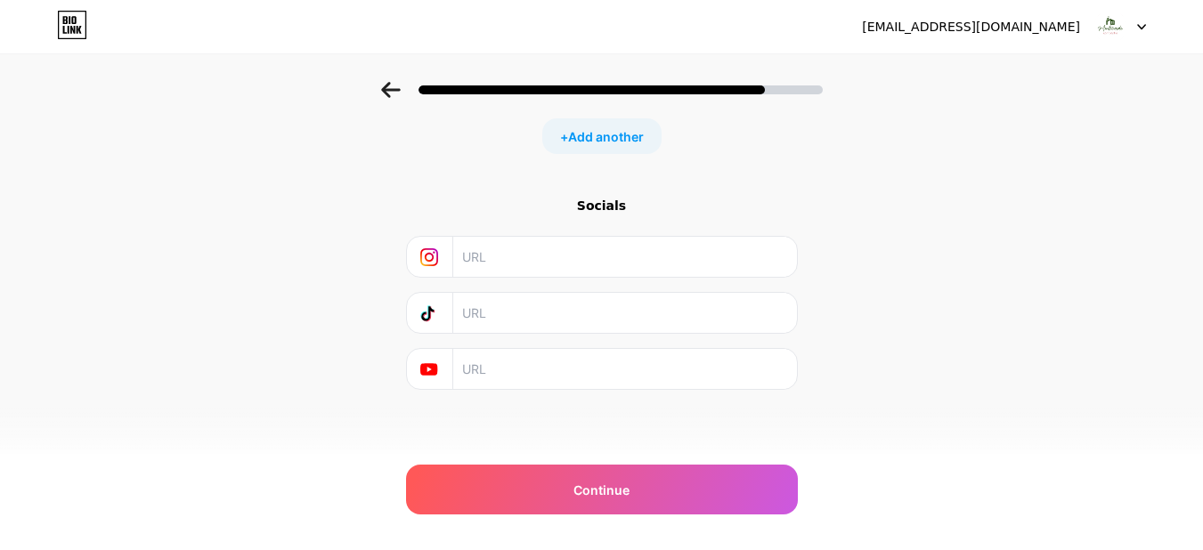
click at [437, 369] on icon at bounding box center [428, 369] width 17 height 12
click at [488, 362] on input "text" at bounding box center [623, 369] width 323 height 40
click at [492, 267] on input "text" at bounding box center [623, 257] width 323 height 40
click at [532, 266] on input "text" at bounding box center [623, 257] width 323 height 40
click at [478, 263] on input "text" at bounding box center [623, 257] width 323 height 40
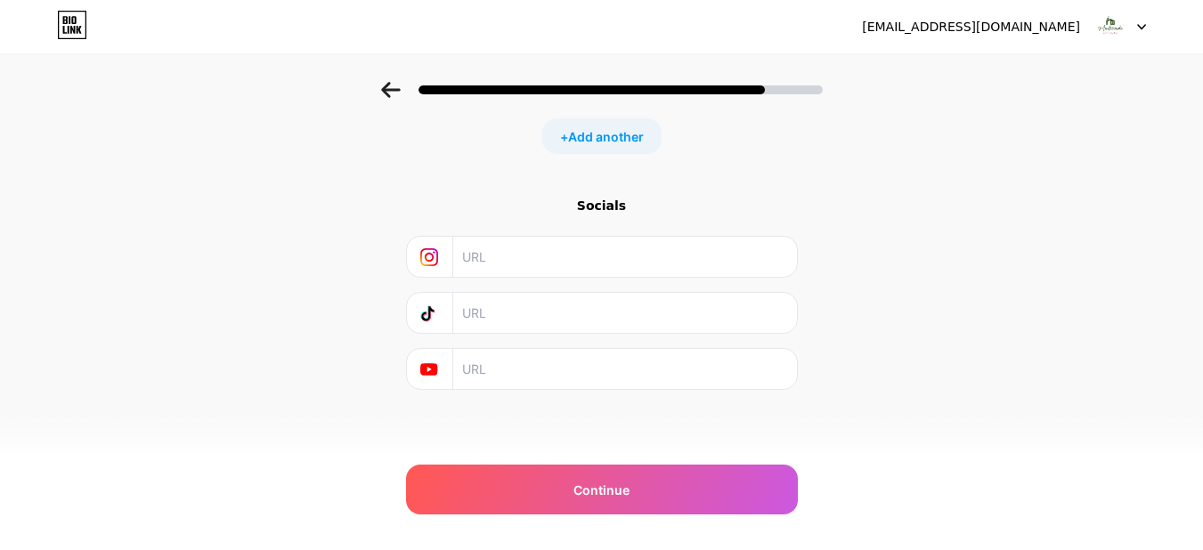
paste input "https://www.instagram.com/cond.ominiomonteverdecampestre?igsh=MXJueW03MGxicm95e…"
type input "https://www.instagram.com/cond.ominiomonteverdecampestre?igsh=MXJueW03MGxicm95e…"
click at [537, 313] on input "text" at bounding box center [623, 313] width 323 height 40
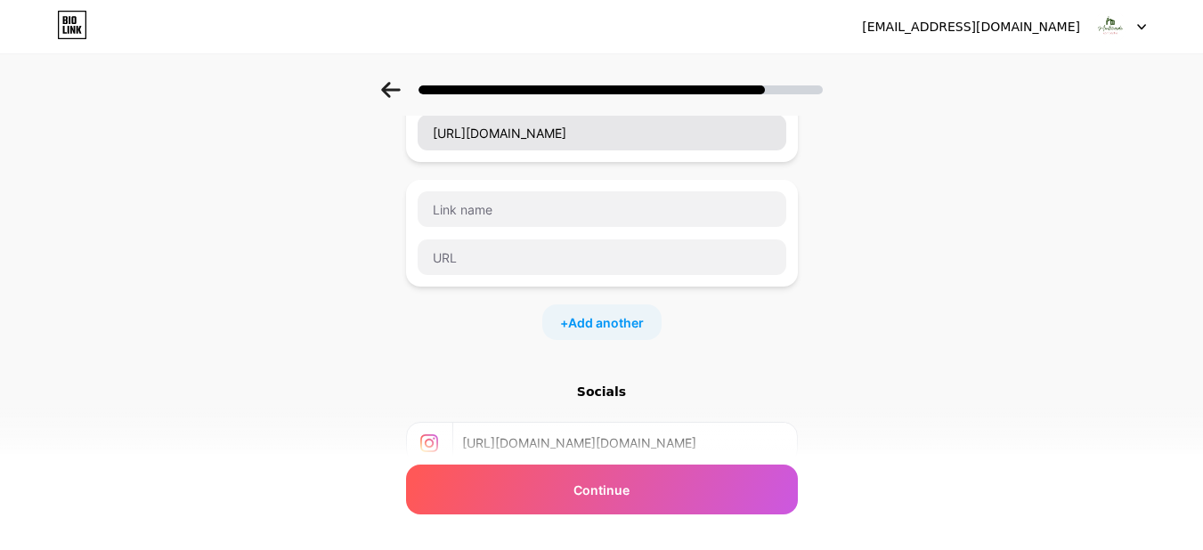
scroll to position [207, 0]
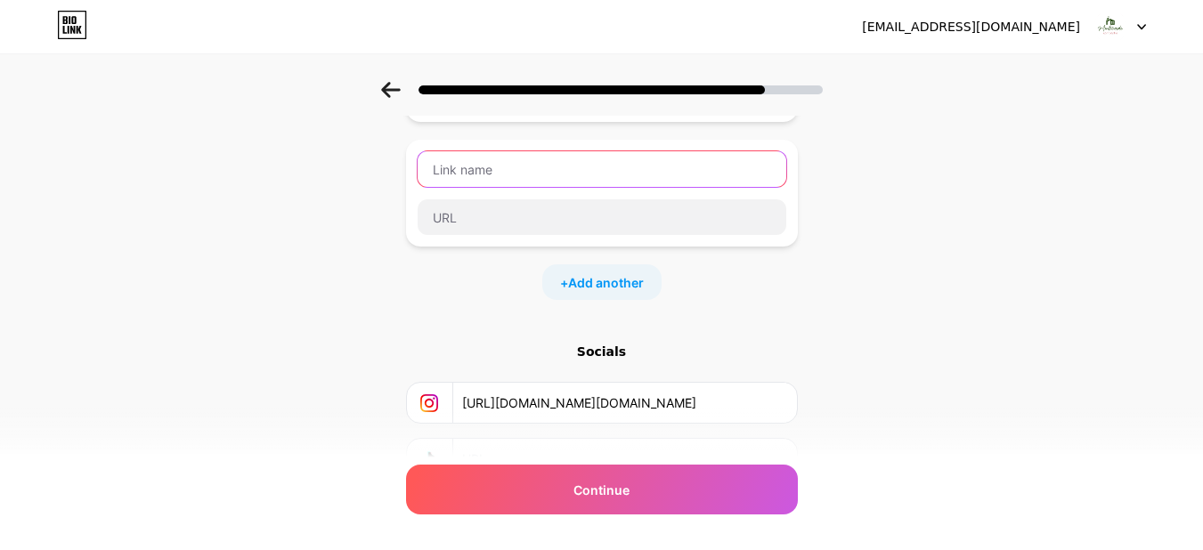
click at [458, 180] on input "text" at bounding box center [602, 169] width 369 height 36
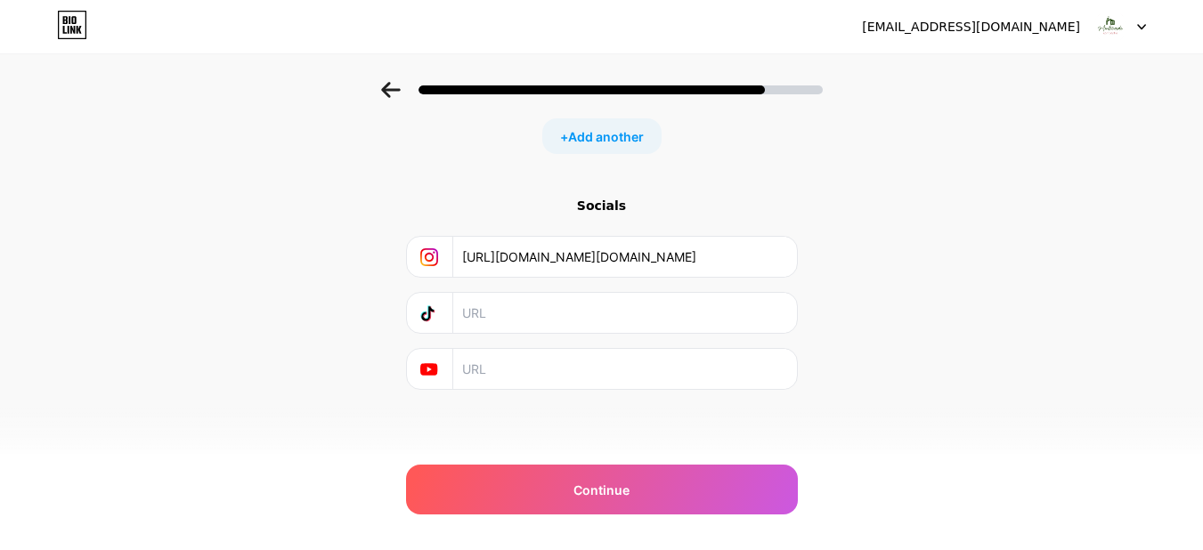
click at [492, 319] on input "text" at bounding box center [623, 313] width 323 height 40
click at [534, 313] on input "text" at bounding box center [623, 313] width 323 height 40
paste input "https://www.tiktok.com/@monteverde.condominio?_t=ZS-90R4mrPC41s&_r=1"
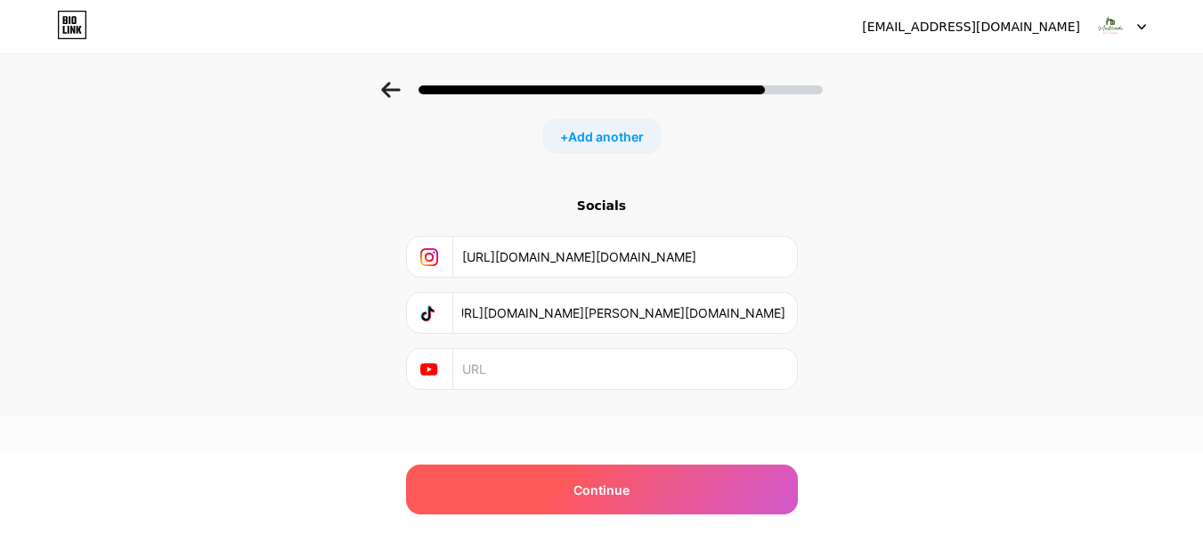
type input "https://www.tiktok.com/@monteverde.condominio?_t=ZS-90R4mrPC41s&_r=1"
click at [595, 492] on span "Continue" at bounding box center [601, 490] width 56 height 19
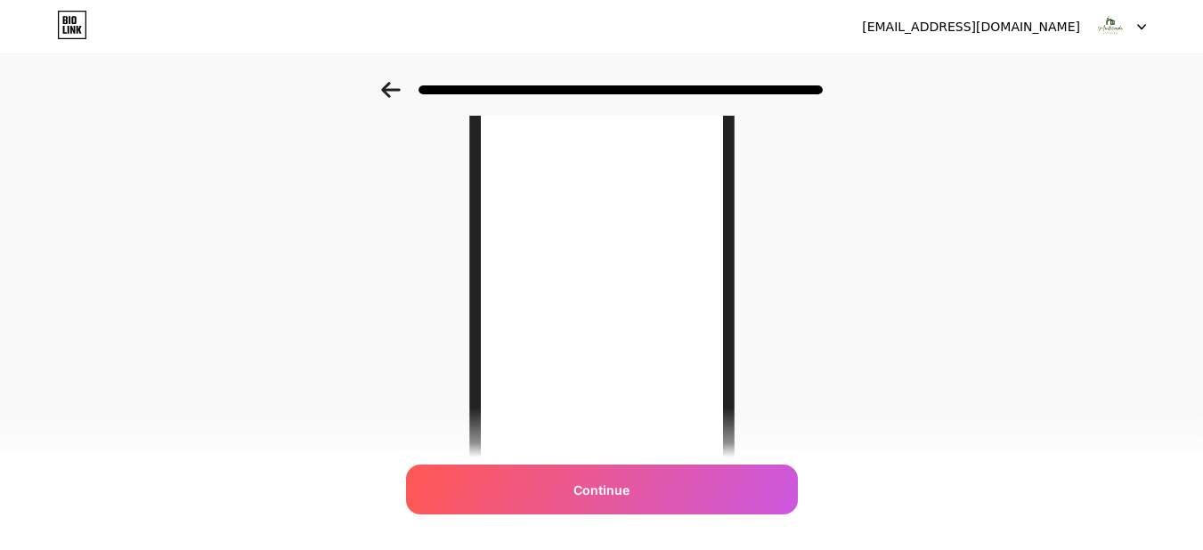
scroll to position [116, 0]
click at [394, 87] on icon at bounding box center [391, 90] width 20 height 16
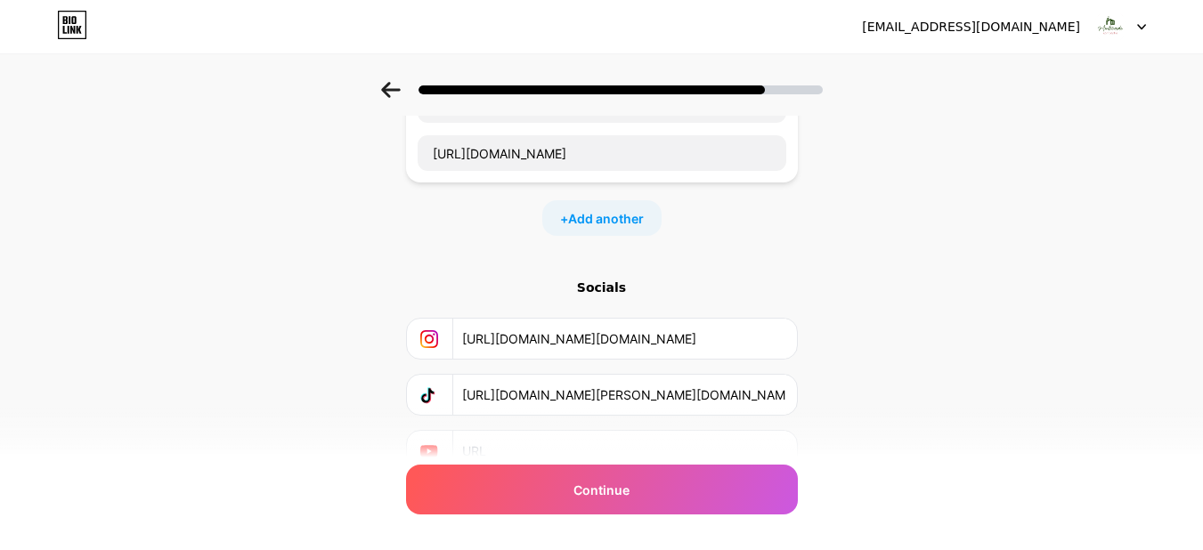
scroll to position [229, 0]
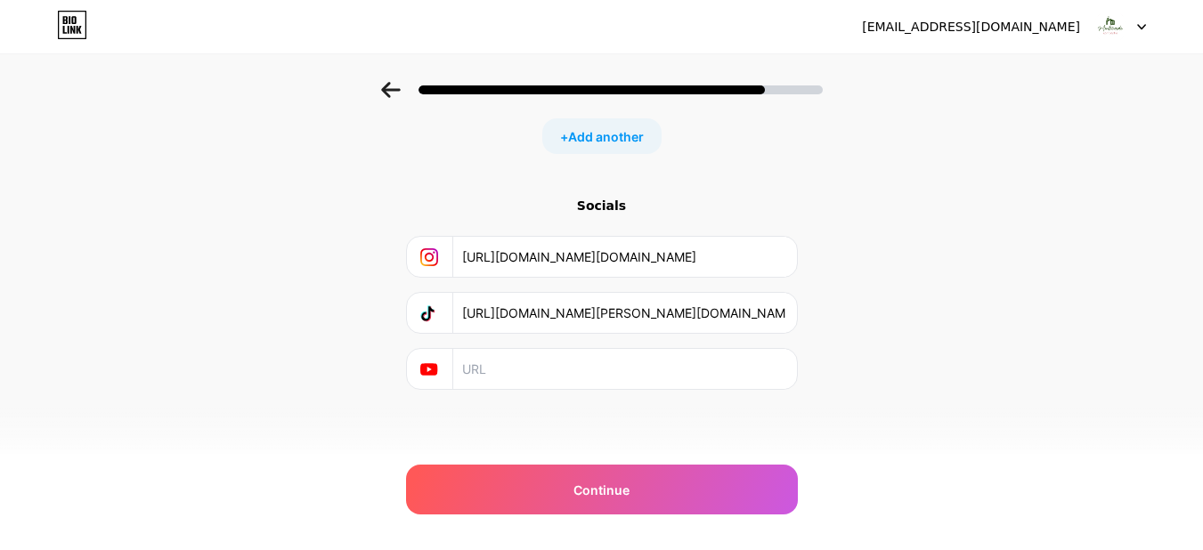
click at [528, 362] on input "text" at bounding box center [623, 369] width 323 height 40
click at [432, 370] on icon at bounding box center [429, 369] width 4 height 5
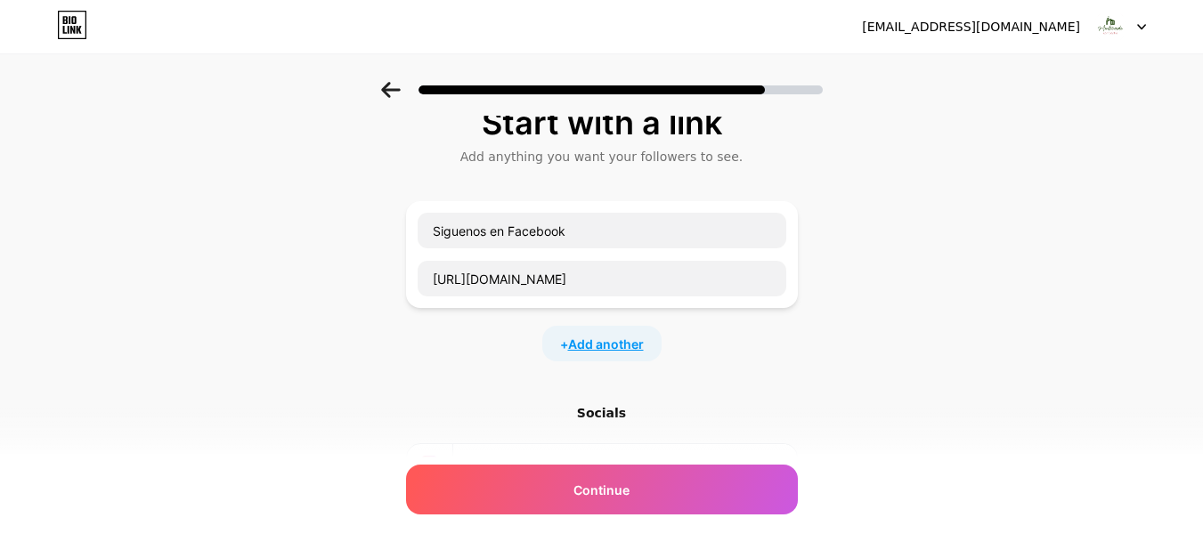
click at [593, 348] on span "Add another" at bounding box center [606, 344] width 76 height 19
click at [543, 358] on input "text" at bounding box center [602, 355] width 369 height 36
click at [451, 359] on input "Síguenos en Instagram" at bounding box center [602, 355] width 369 height 36
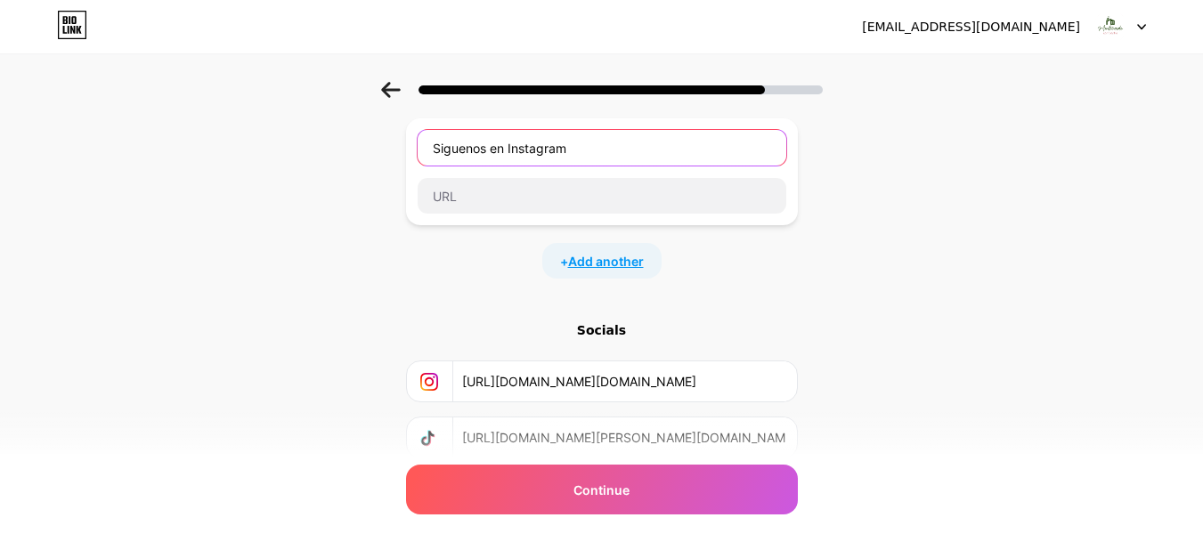
type input "Siguenos en Instagram"
click at [590, 259] on span "Add another" at bounding box center [606, 261] width 76 height 19
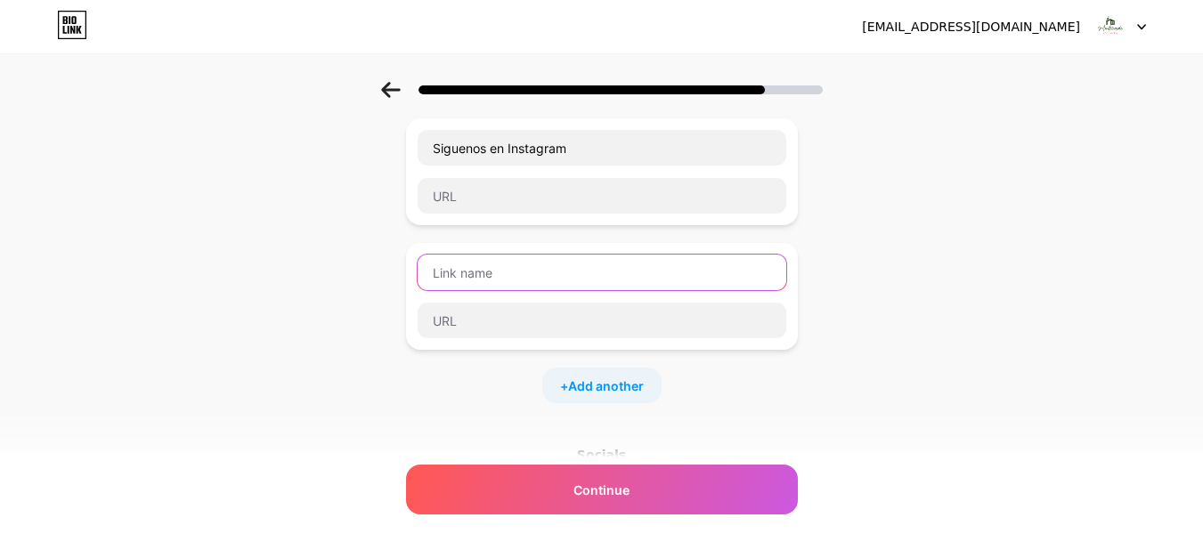
click at [568, 272] on input "text" at bounding box center [602, 273] width 369 height 36
click at [466, 282] on input "Siguenos en TikTok" at bounding box center [602, 273] width 369 height 36
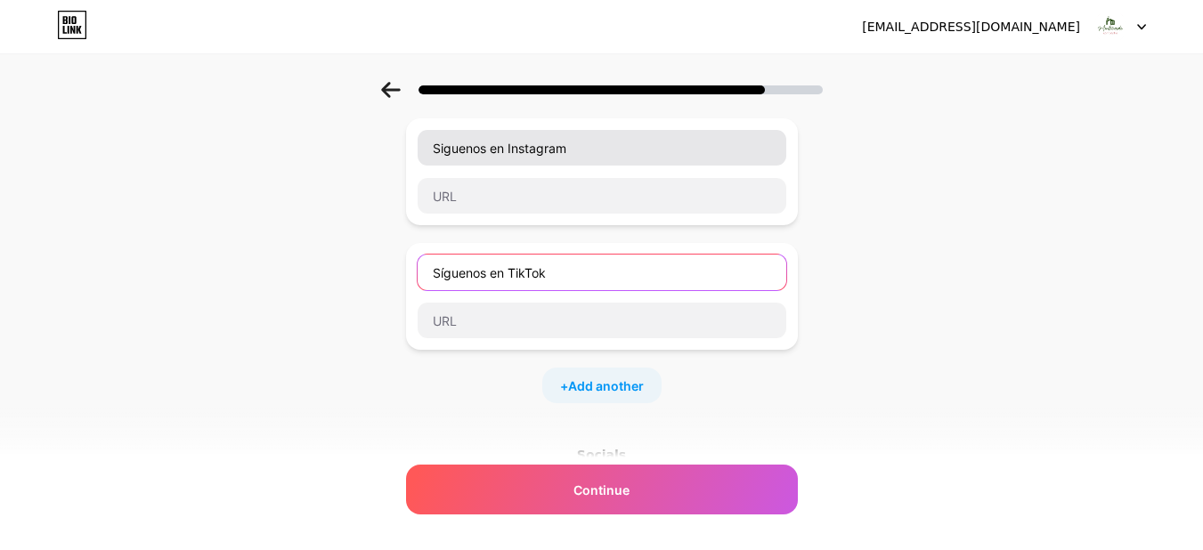
type input "Síguenos en TikTok"
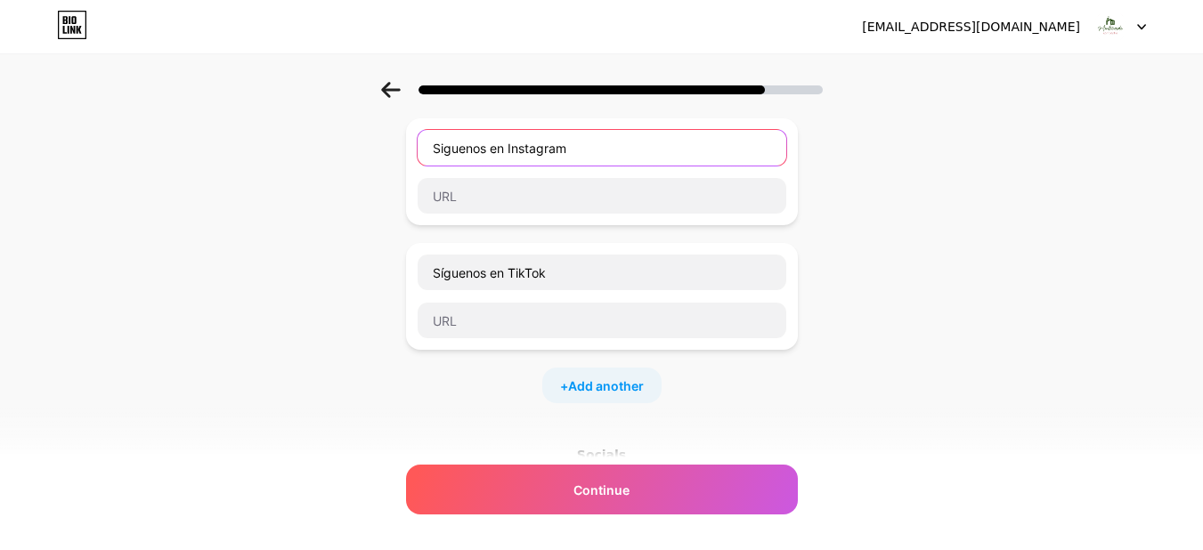
click at [475, 147] on input "Siguenos en Instagram" at bounding box center [602, 148] width 369 height 36
drag, startPoint x: 471, startPoint y: 149, endPoint x: 447, endPoint y: 154, distance: 24.6
click at [447, 154] on input "Siguenos en Instagram" at bounding box center [602, 148] width 369 height 36
click at [448, 149] on input "Siguenos en Instagram" at bounding box center [602, 148] width 369 height 36
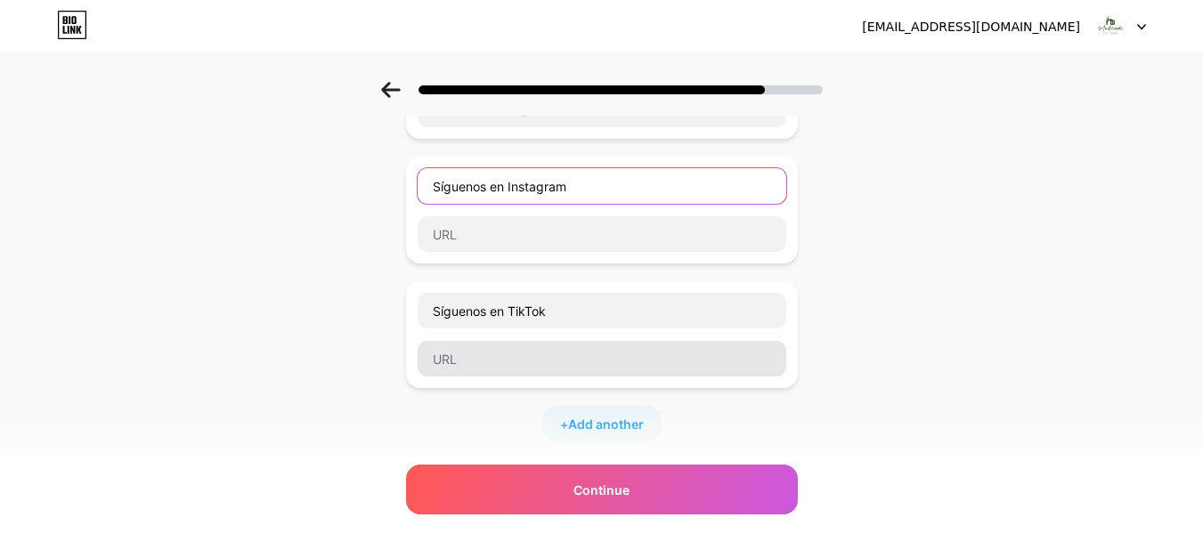
scroll to position [0, 0]
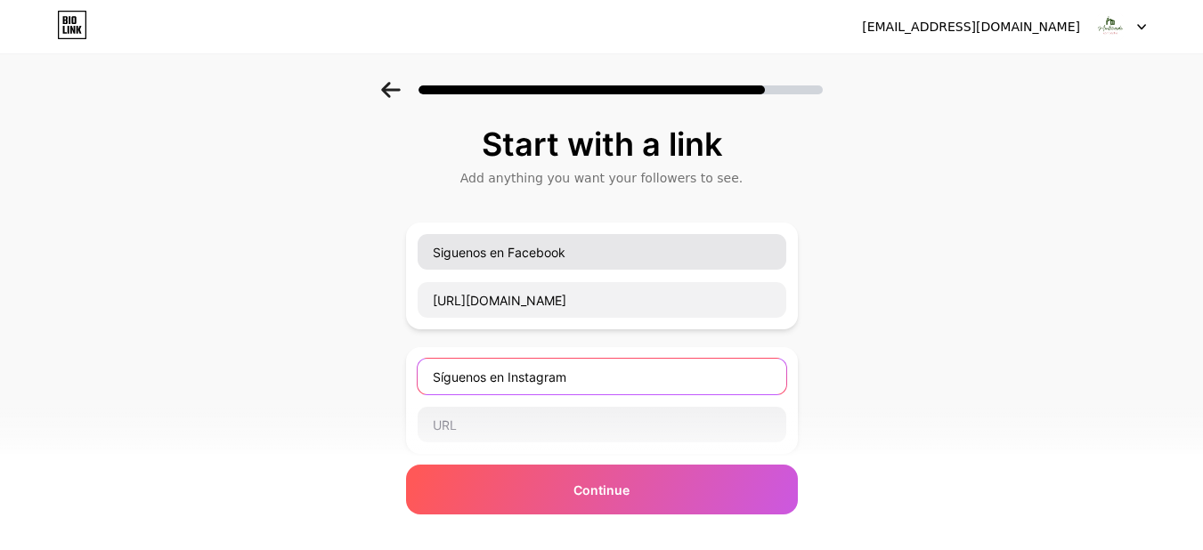
type input "Síguenos en Instagram"
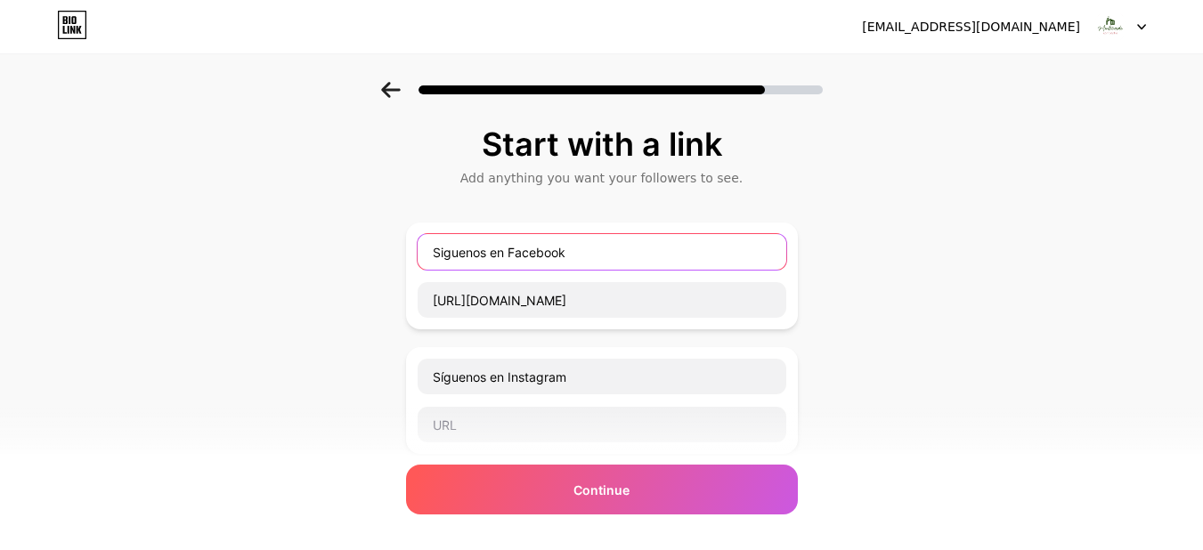
click at [450, 250] on input "Siguenos en Facebook" at bounding box center [602, 252] width 369 height 36
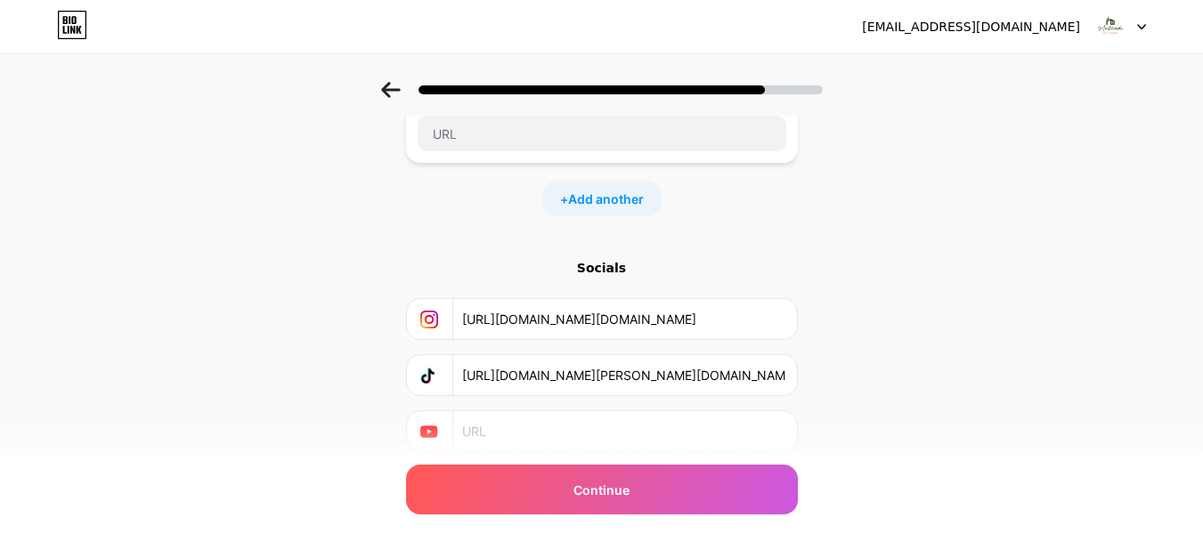
scroll to position [207, 0]
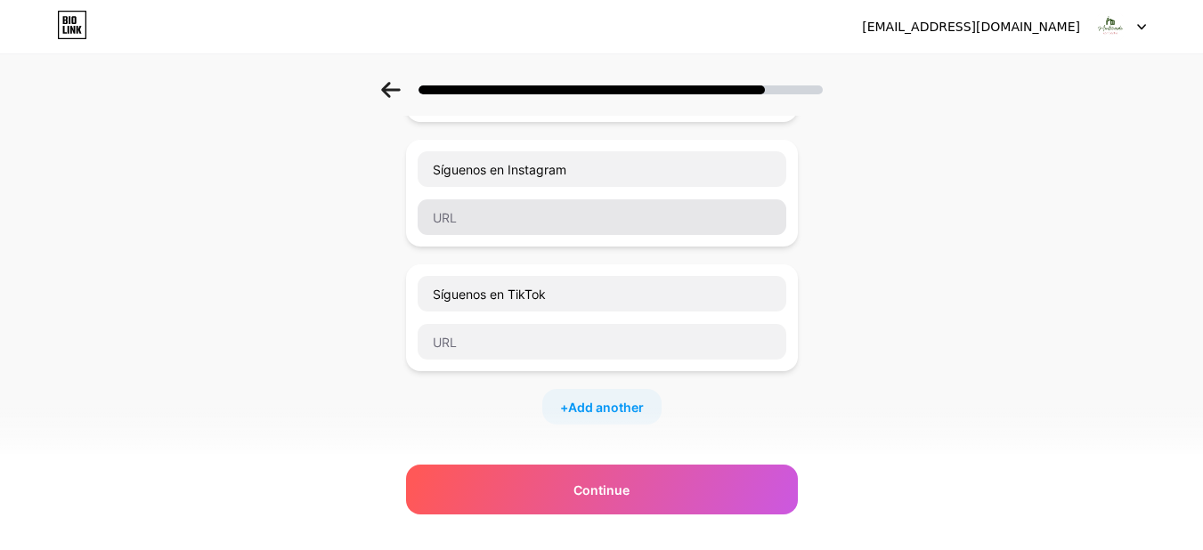
type input "Síguenos en Facebook"
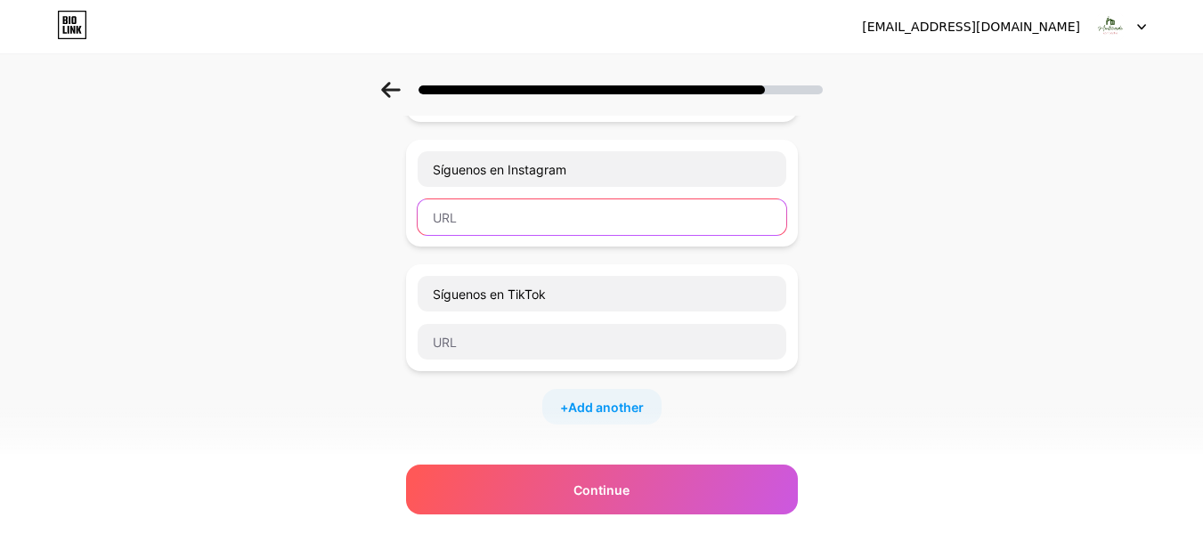
click at [509, 220] on input "text" at bounding box center [602, 217] width 369 height 36
click at [484, 217] on input "text" at bounding box center [602, 217] width 369 height 36
paste input "https://www.instagram.com/cond.ominiomonteverdecampestre?igsh=MXJueW03MGxicm95e…"
type input "https://www.instagram.com/cond.ominiomonteverdecampestre?igsh=MXJueW03MGxicm95e…"
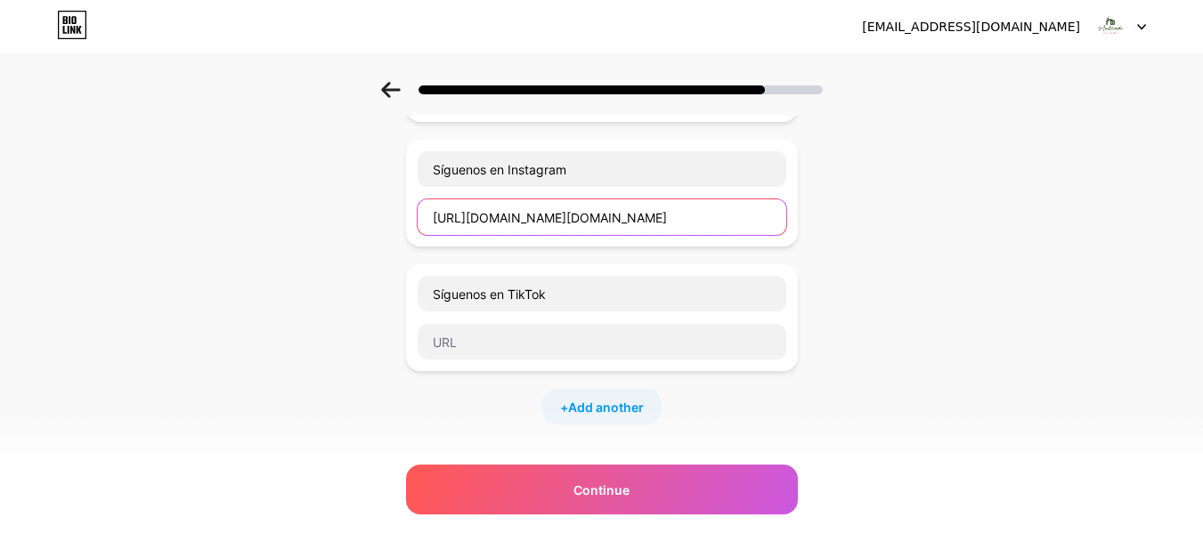
scroll to position [0, 0]
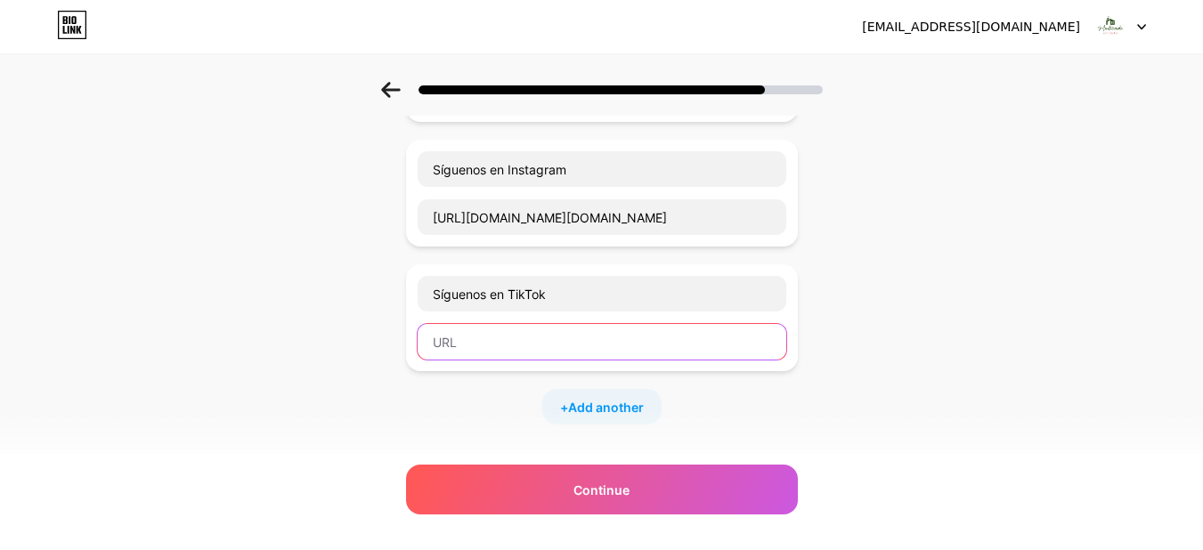
click at [460, 342] on input "text" at bounding box center [602, 342] width 369 height 36
paste input "https://www.tiktok.com/@monteverde.condominio?_t=ZS-90R4mrPC41s&_r=1"
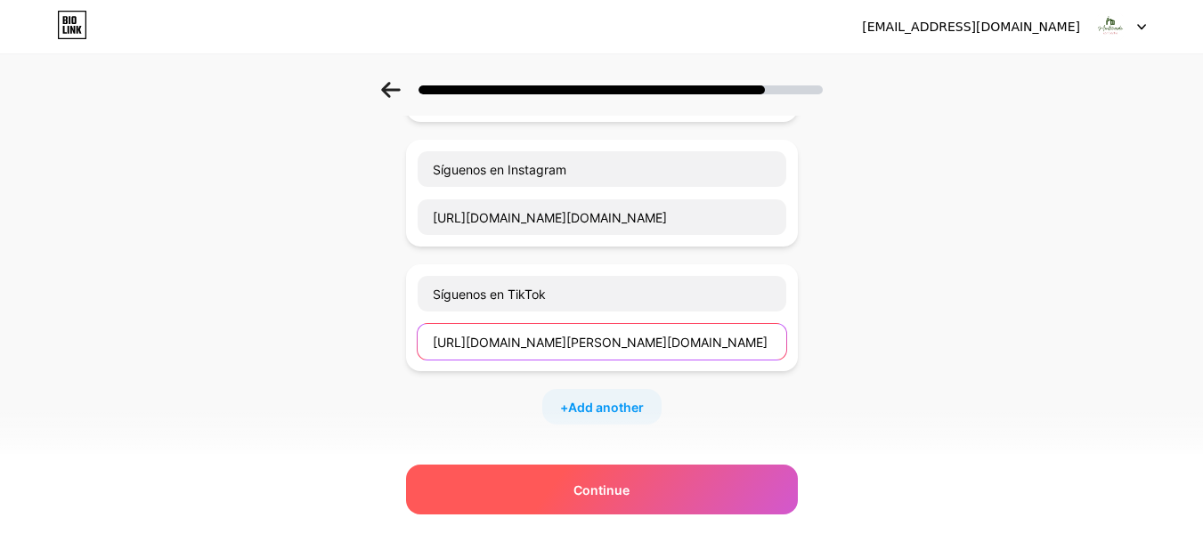
type input "https://www.tiktok.com/@monteverde.condominio?_t=ZS-90R4mrPC41s&_r=1"
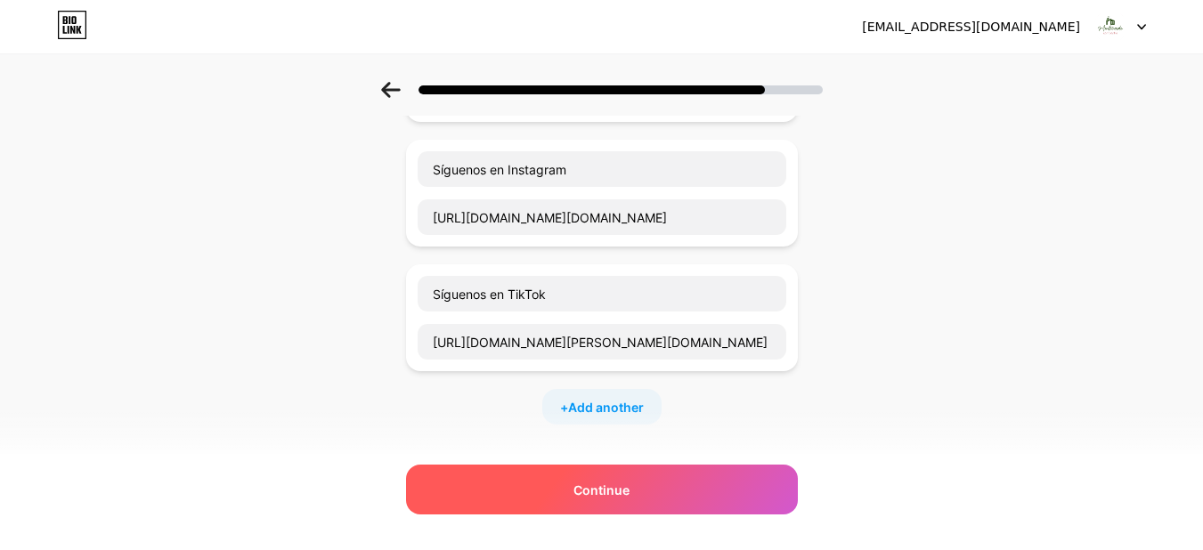
click at [601, 484] on span "Continue" at bounding box center [601, 490] width 56 height 19
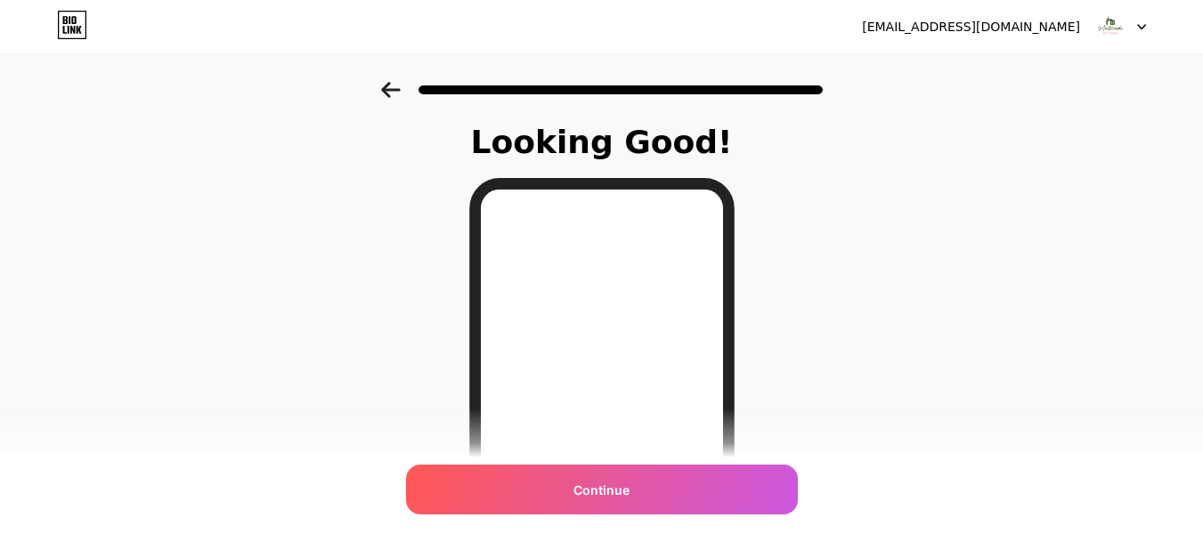
scroll to position [23, 0]
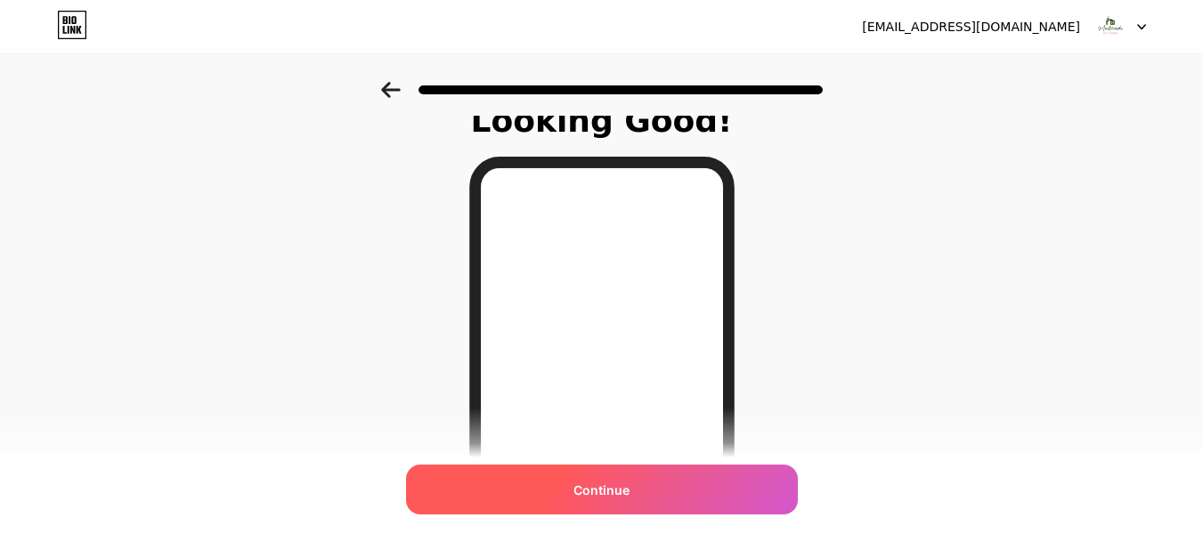
click at [611, 477] on div "Continue" at bounding box center [602, 490] width 392 height 50
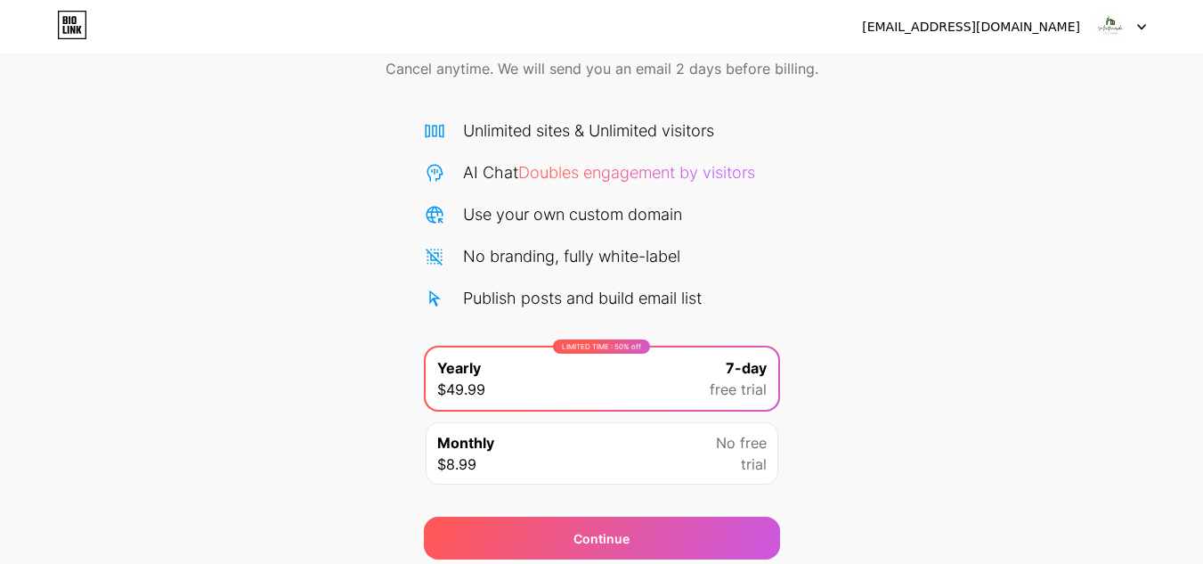
scroll to position [153, 0]
